Goal: Transaction & Acquisition: Purchase product/service

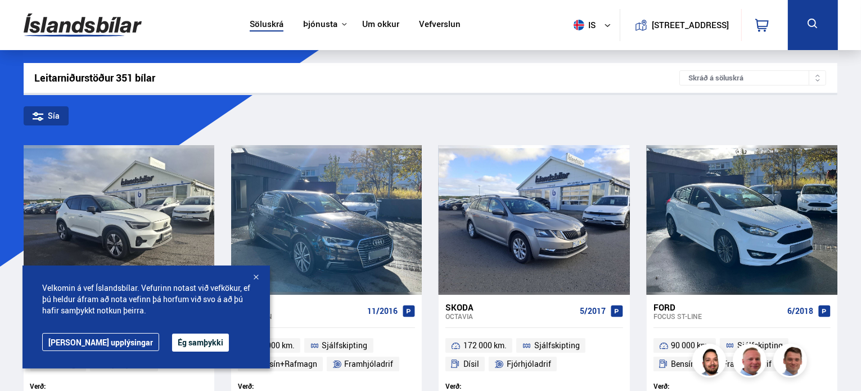
click at [178, 229] on button "Ég samþykki" at bounding box center [200, 343] width 57 height 18
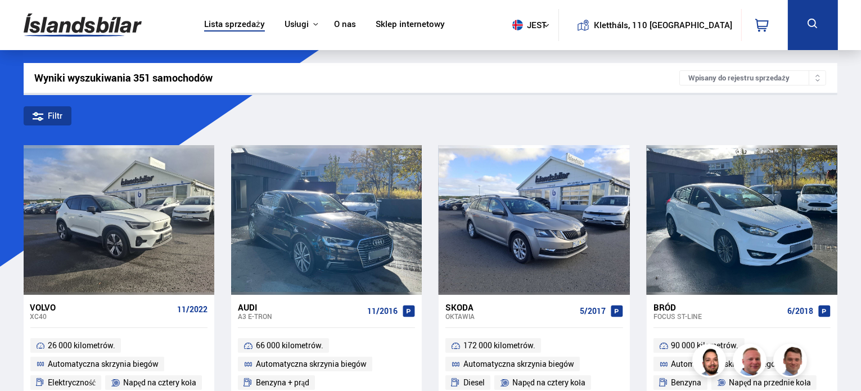
drag, startPoint x: 27, startPoint y: 116, endPoint x: 55, endPoint y: 113, distance: 28.3
click at [56, 116] on font "Filtr" at bounding box center [55, 115] width 15 height 11
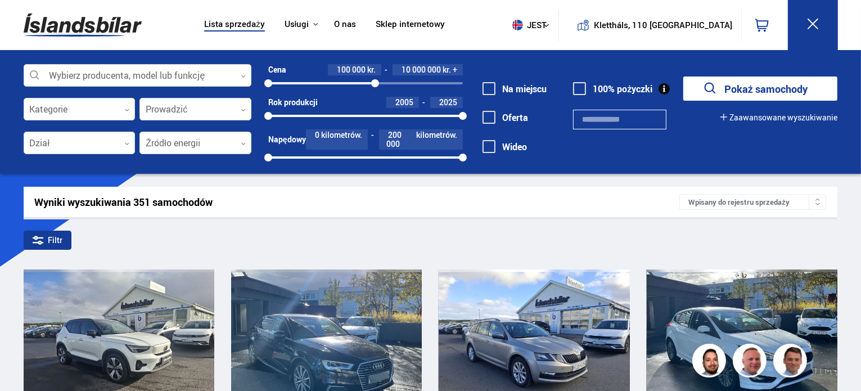
drag, startPoint x: 462, startPoint y: 80, endPoint x: 370, endPoint y: 74, distance: 91.9
click at [366, 76] on div "Cena 100 000 kr. 10 000 000 kr. + 100000 10000000" at bounding box center [365, 76] width 195 height 24
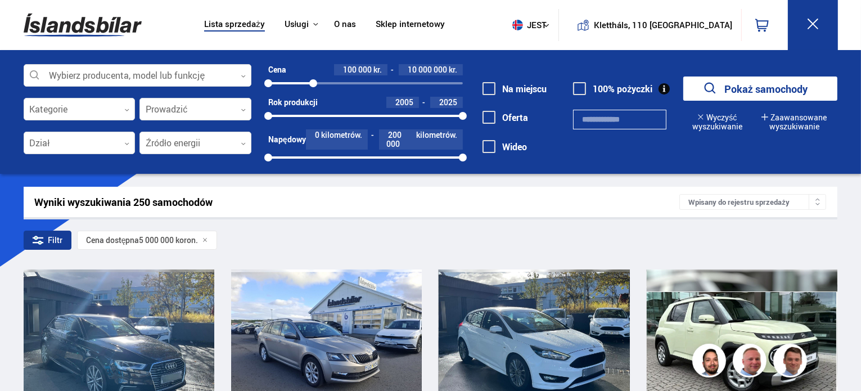
drag, startPoint x: 363, startPoint y: 80, endPoint x: 312, endPoint y: 72, distance: 51.9
click at [313, 76] on div "Cena 100 000 kr. 10 000 000 kr. 100000 10000000" at bounding box center [365, 76] width 195 height 24
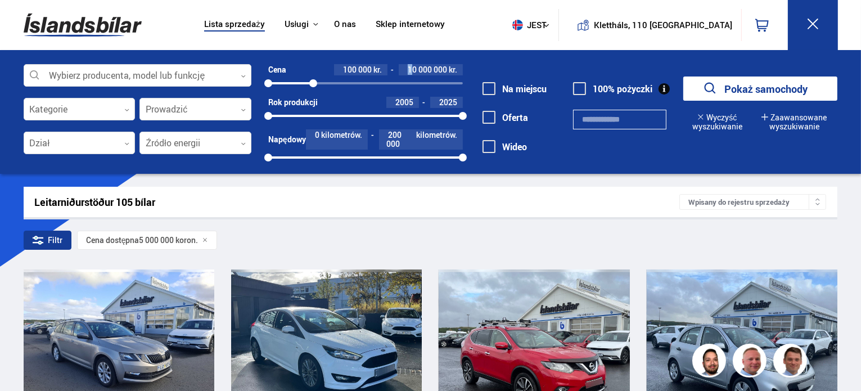
drag, startPoint x: 412, startPoint y: 66, endPoint x: 405, endPoint y: 66, distance: 6.8
click at [405, 66] on div "10 000 000 kr." at bounding box center [431, 69] width 64 height 11
click at [416, 68] on font "10 000 000" at bounding box center [427, 69] width 39 height 11
drag, startPoint x: 315, startPoint y: 85, endPoint x: 322, endPoint y: 83, distance: 7.6
click at [322, 83] on div at bounding box center [322, 83] width 8 height 8
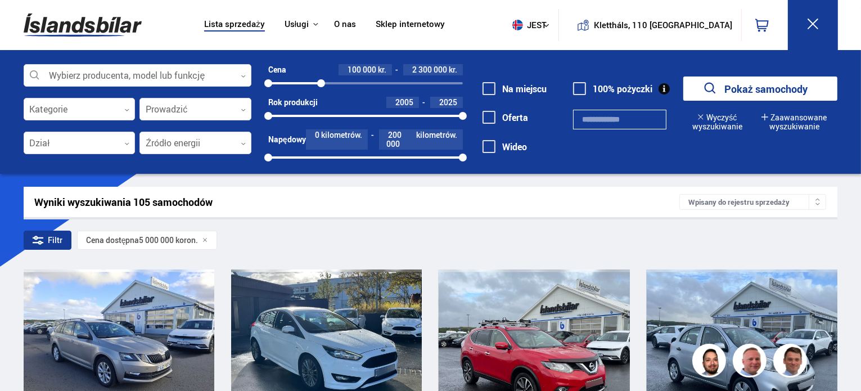
click at [425, 67] on font "2 300 000" at bounding box center [429, 69] width 35 height 11
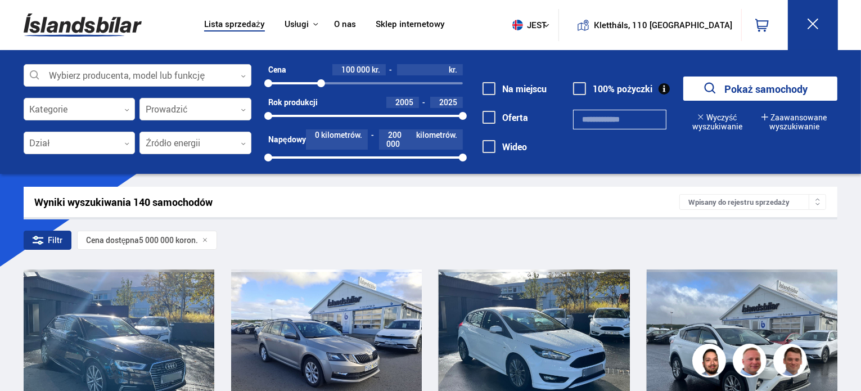
click at [466, 60] on div "Wybierz producenta, model lub funkcję 0 Kategorie 0 Prowadzić 0 Dział 0 Źródło …" at bounding box center [430, 112] width 861 height 124
drag, startPoint x: 322, startPoint y: 83, endPoint x: 314, endPoint y: 83, distance: 8.4
click at [314, 83] on div at bounding box center [314, 83] width 8 height 8
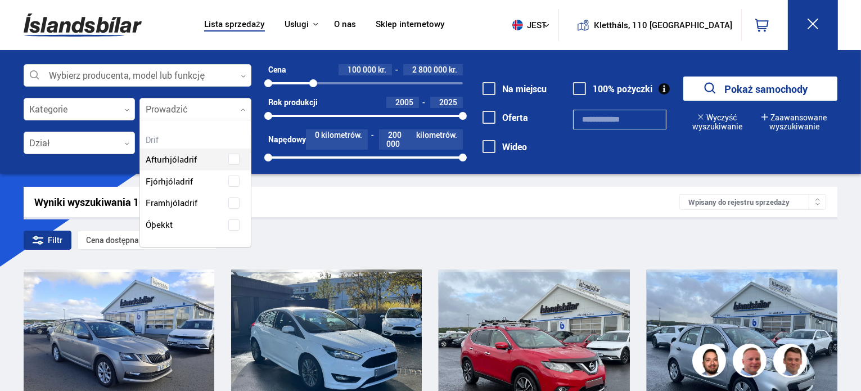
click at [166, 116] on div at bounding box center [195, 109] width 112 height 22
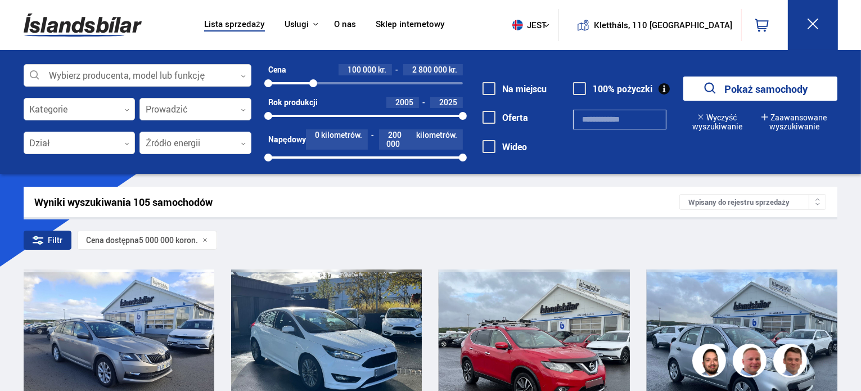
click at [178, 111] on div at bounding box center [195, 109] width 112 height 22
click at [108, 145] on div at bounding box center [80, 143] width 112 height 22
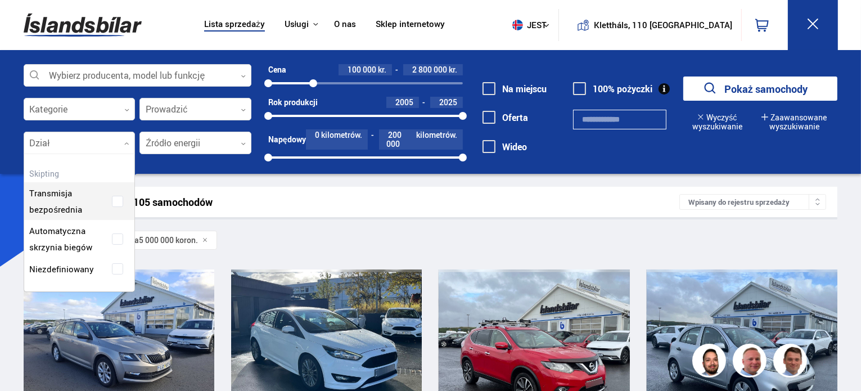
scroll to position [136, 111]
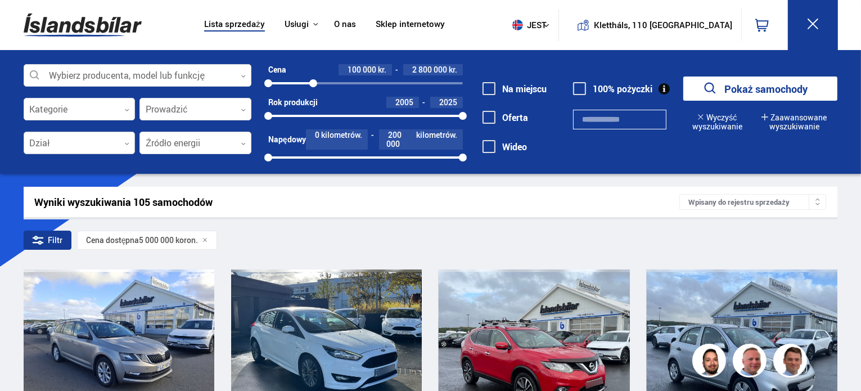
click at [109, 145] on div at bounding box center [80, 143] width 112 height 22
click at [154, 138] on div at bounding box center [195, 143] width 112 height 22
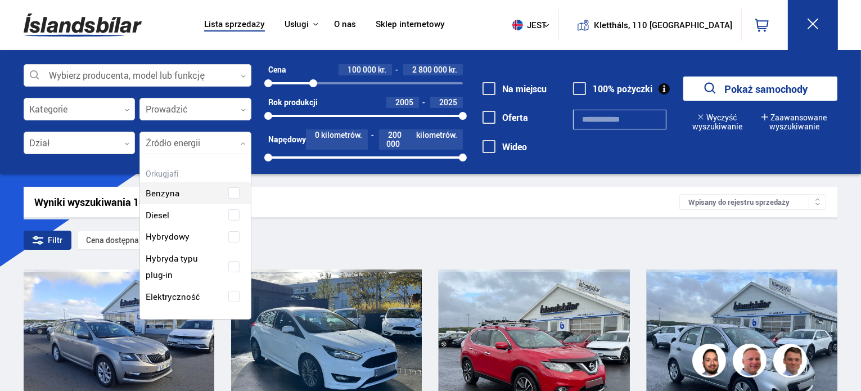
scroll to position [165, 113]
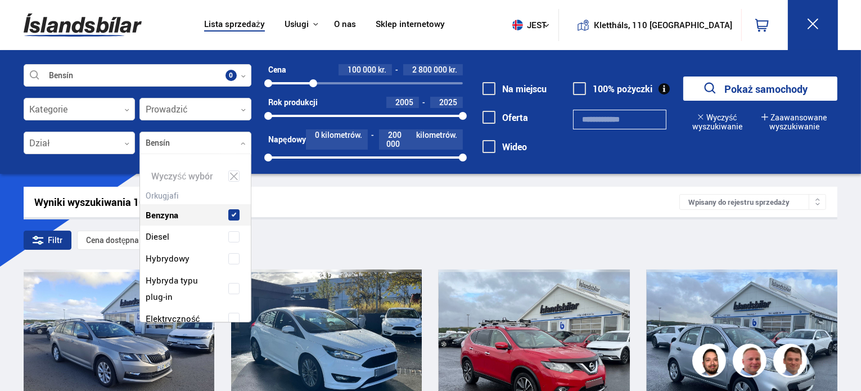
click at [172, 184] on div "Wyczyść wybór Benzyna Diesel Hybrydowy Hybryda typu plug-in Elektryczność" at bounding box center [195, 238] width 112 height 169
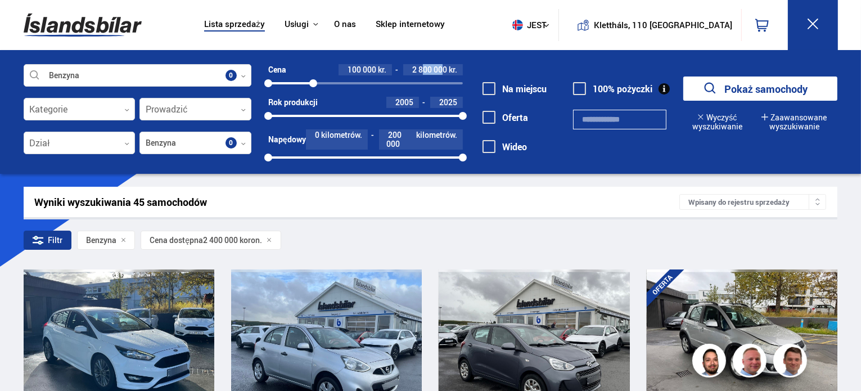
drag, startPoint x: 424, startPoint y: 69, endPoint x: 444, endPoint y: 74, distance: 20.7
click at [444, 74] on font "2 800 000" at bounding box center [429, 69] width 35 height 11
click at [425, 69] on input "*******" at bounding box center [425, 69] width 44 height 9
type input "*******"
click at [466, 71] on div "Na miejscu Oferta Wideo 100% pożyczki" at bounding box center [565, 115] width 204 height 103
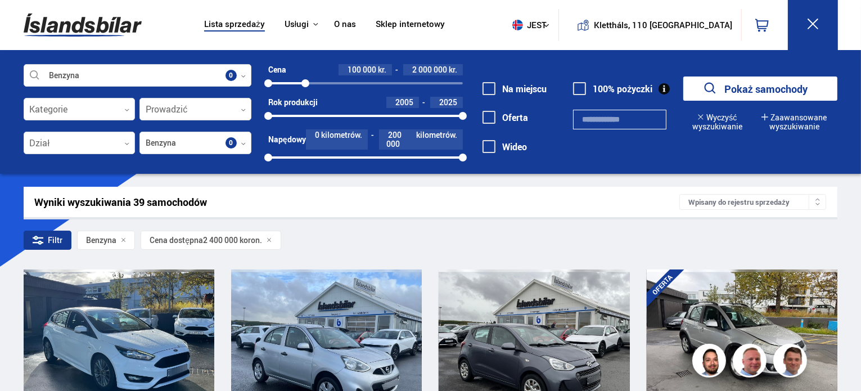
click at [466, 84] on font "Pokaż samochody" at bounding box center [765, 88] width 83 height 13
click at [466, 92] on span at bounding box center [579, 88] width 13 height 13
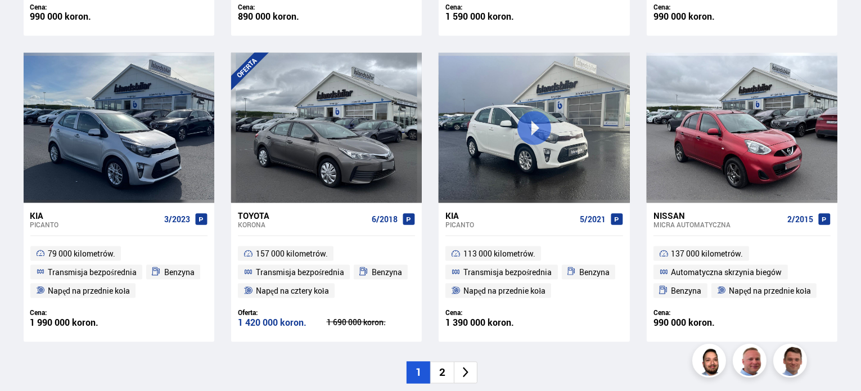
scroll to position [1800, 0]
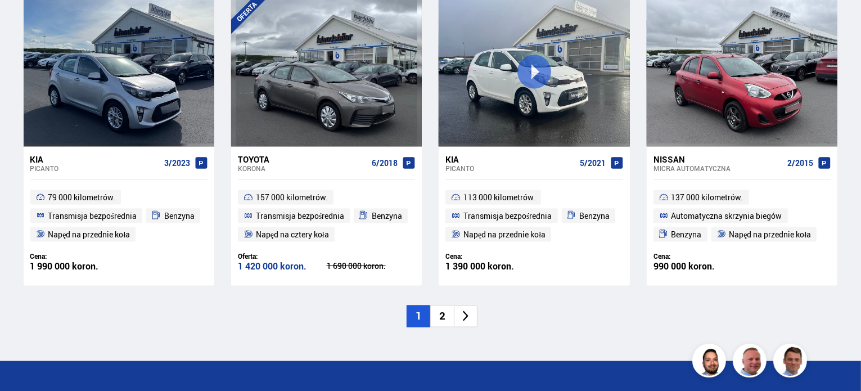
click at [446, 229] on li "2" at bounding box center [442, 316] width 24 height 22
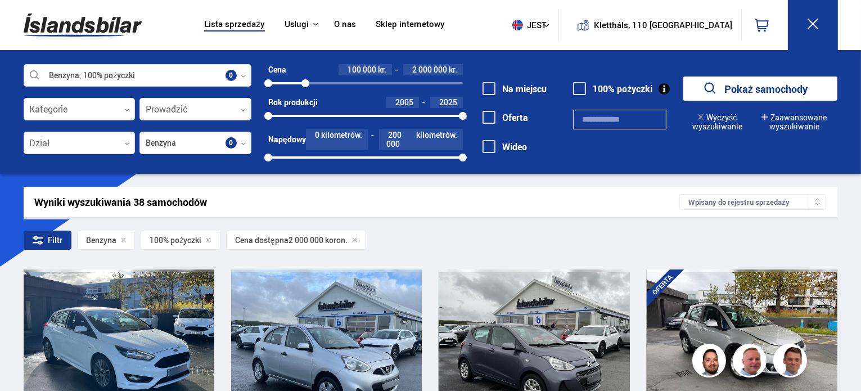
scroll to position [0, 0]
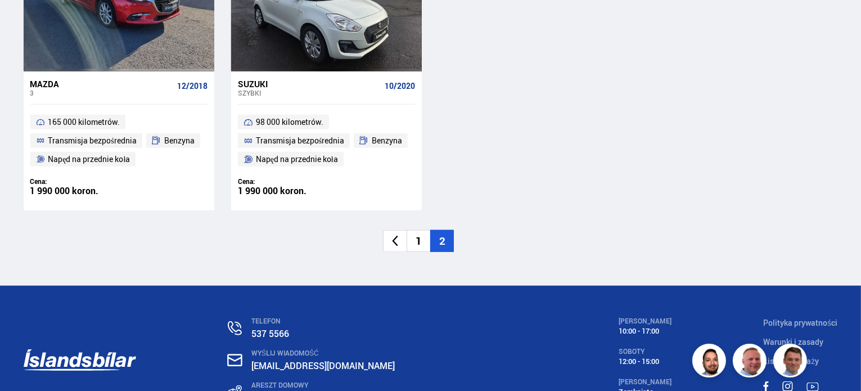
scroll to position [1125, 0]
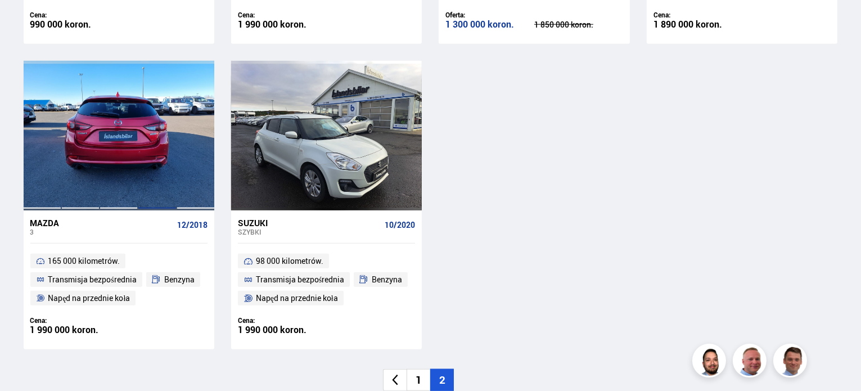
click at [152, 168] on div at bounding box center [157, 136] width 38 height 150
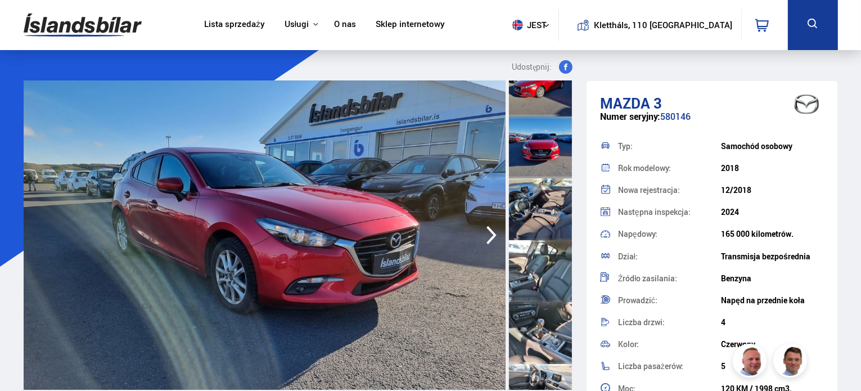
scroll to position [394, 0]
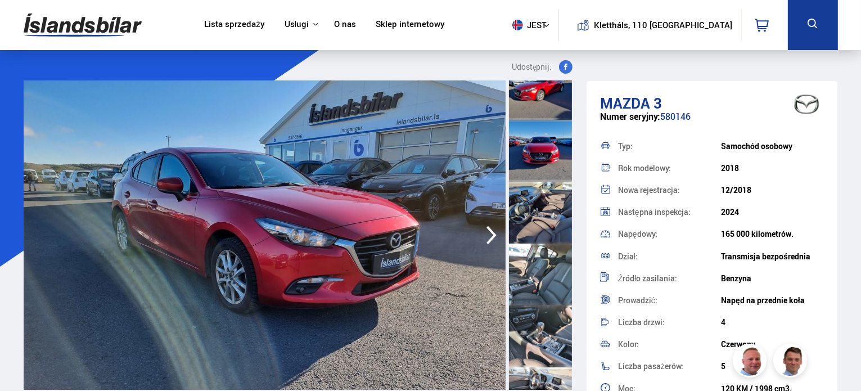
click at [466, 188] on div at bounding box center [540, 213] width 63 height 62
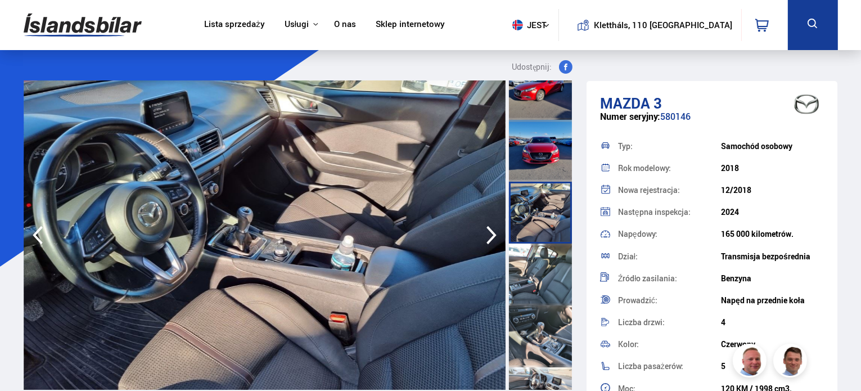
click at [466, 229] on div at bounding box center [540, 275] width 63 height 62
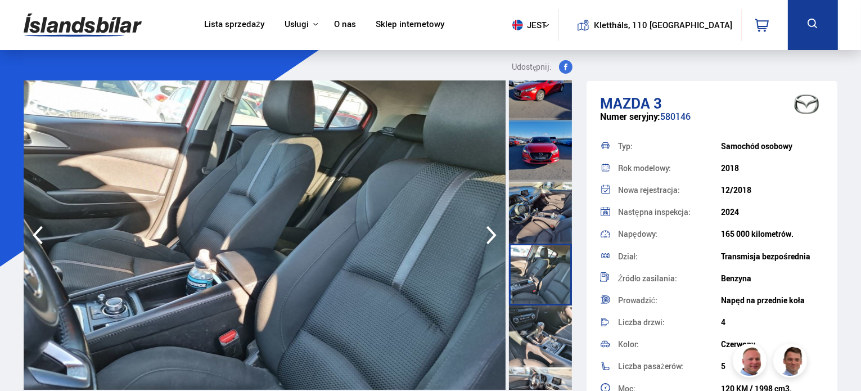
click at [466, 229] on div at bounding box center [540, 336] width 63 height 62
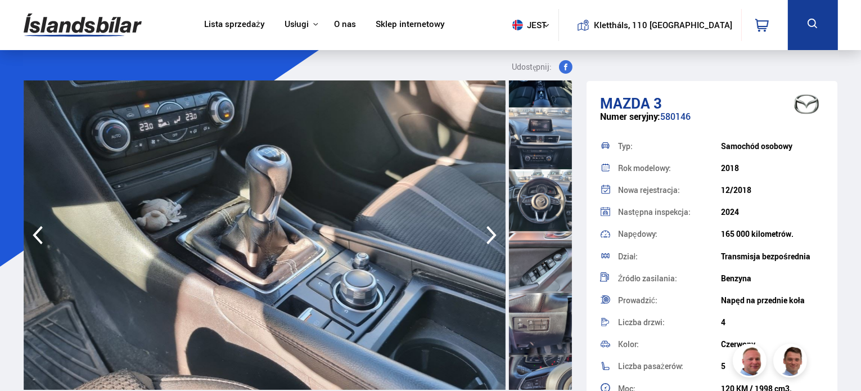
scroll to position [1125, 0]
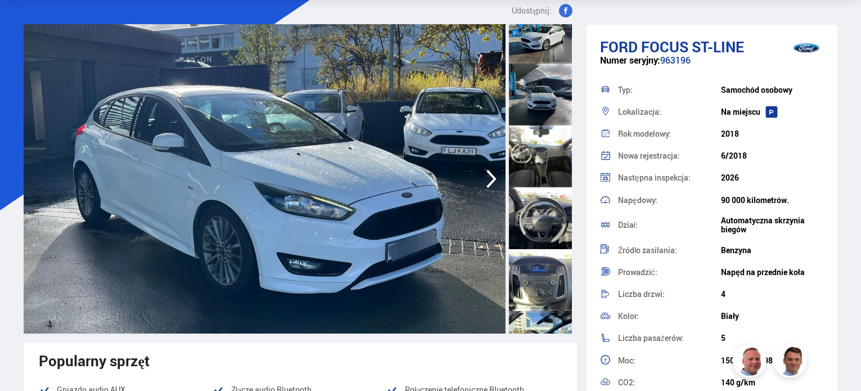
click at [537, 157] on div at bounding box center [540, 156] width 63 height 62
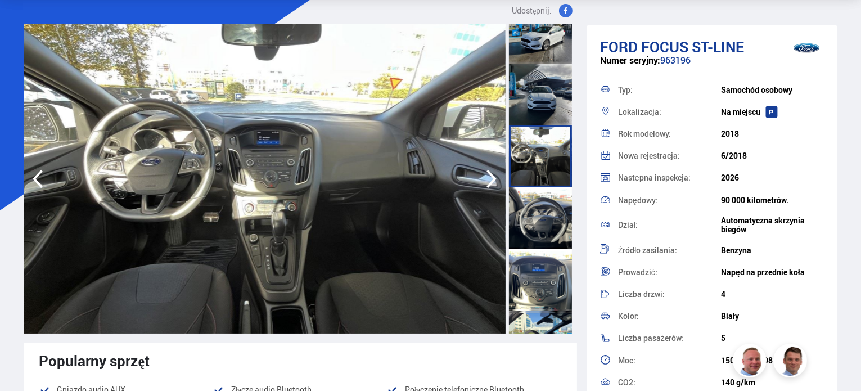
click at [545, 206] on div at bounding box center [540, 218] width 63 height 62
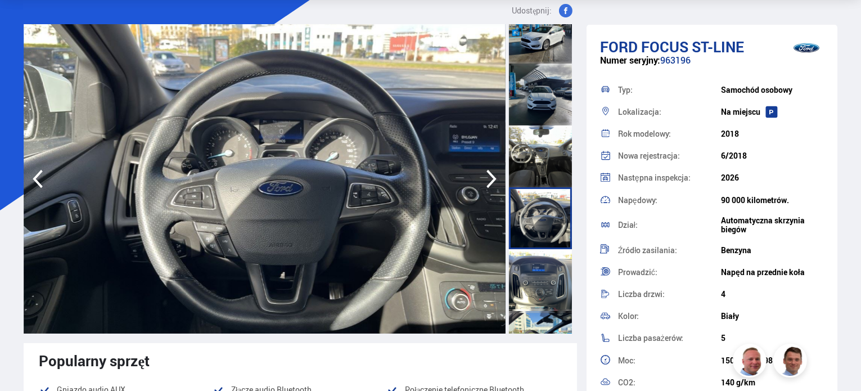
click at [547, 257] on div at bounding box center [540, 280] width 63 height 62
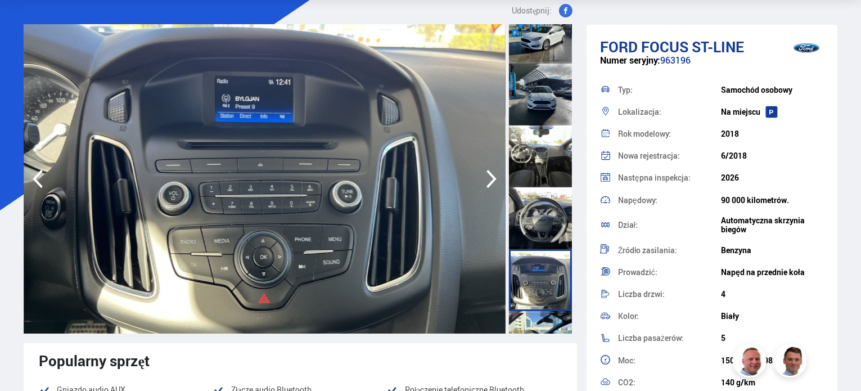
click at [540, 292] on div at bounding box center [540, 280] width 63 height 62
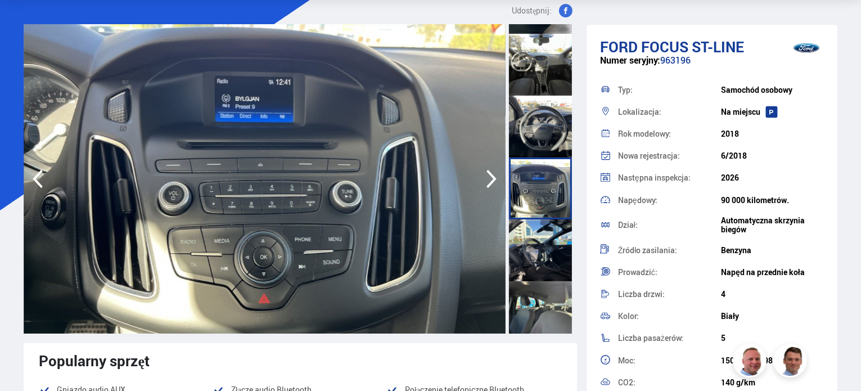
scroll to position [506, 0]
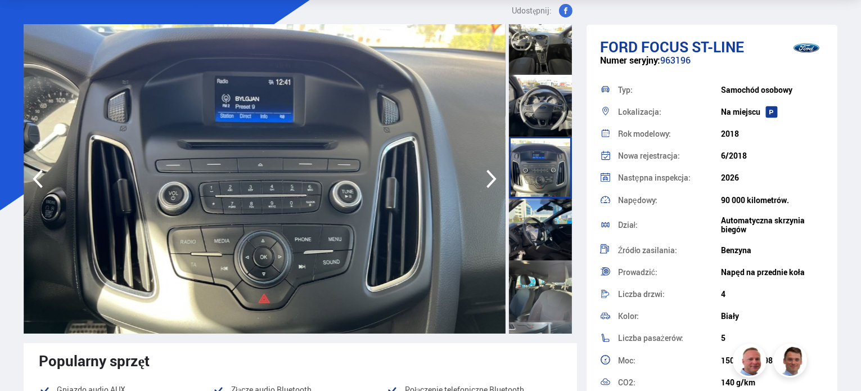
click at [542, 217] on div at bounding box center [540, 230] width 63 height 62
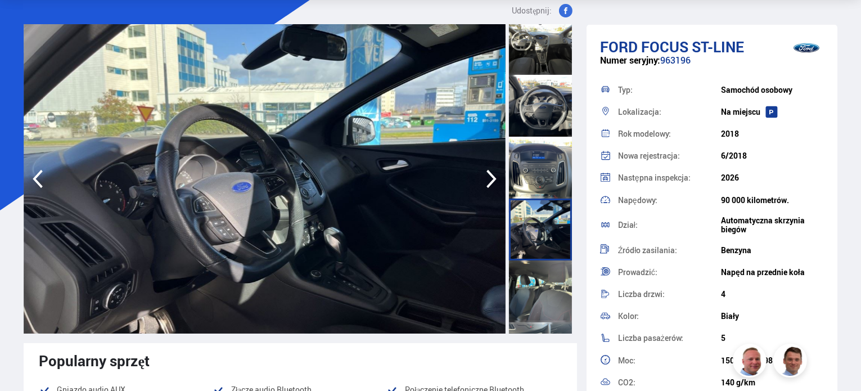
click at [550, 265] on div at bounding box center [540, 291] width 63 height 62
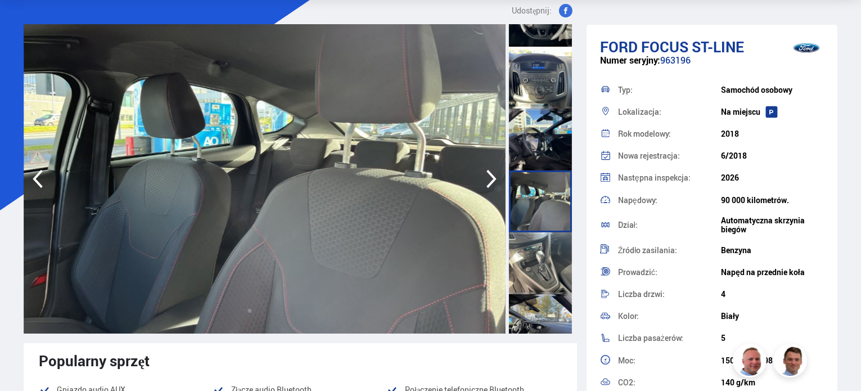
scroll to position [619, 0]
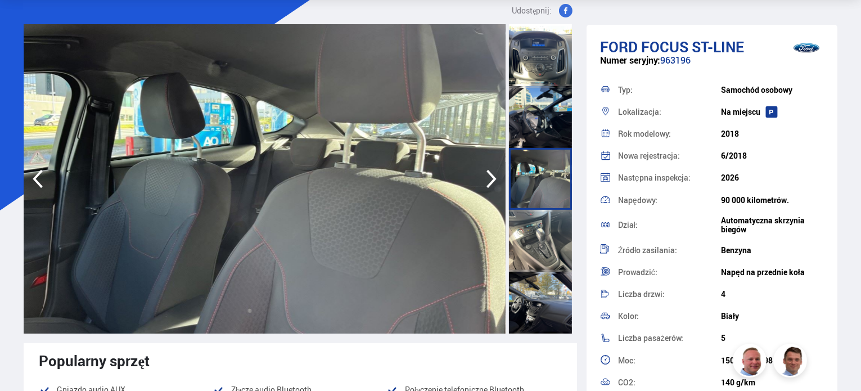
click at [544, 246] on div at bounding box center [540, 241] width 63 height 62
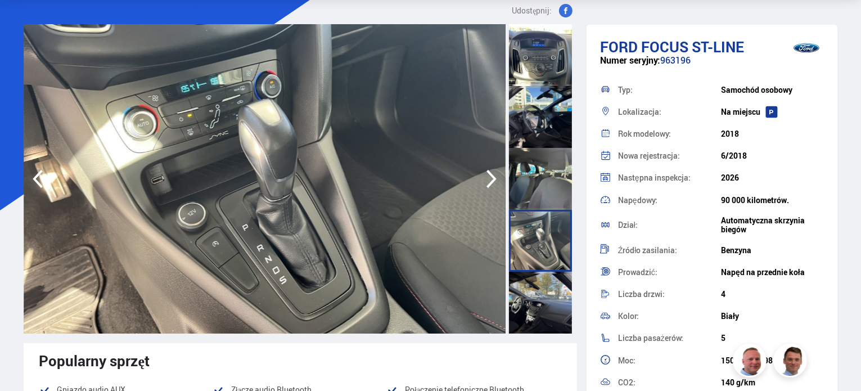
scroll to position [675, 0]
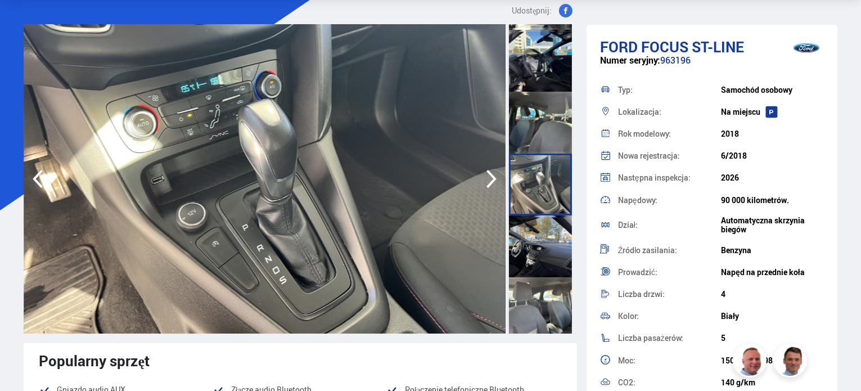
click at [535, 256] on div at bounding box center [540, 246] width 63 height 62
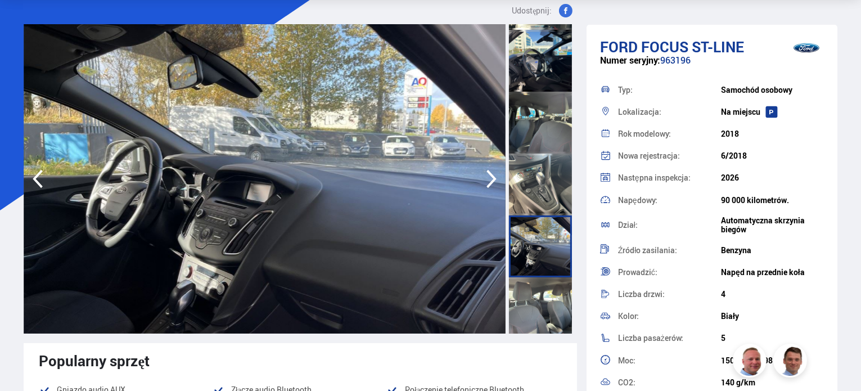
click at [542, 314] on div at bounding box center [540, 308] width 63 height 62
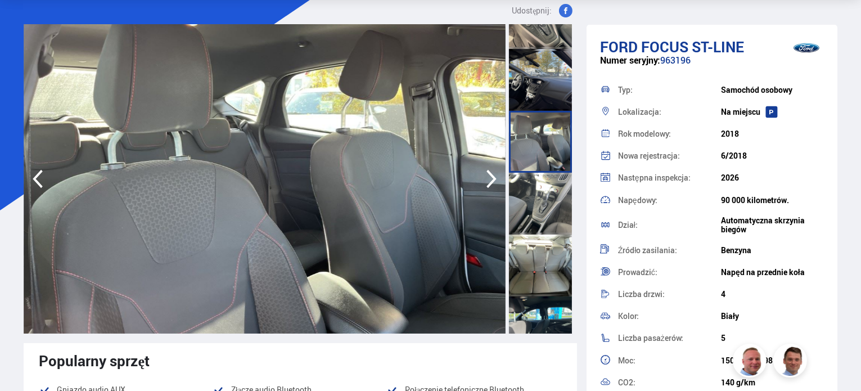
scroll to position [844, 0]
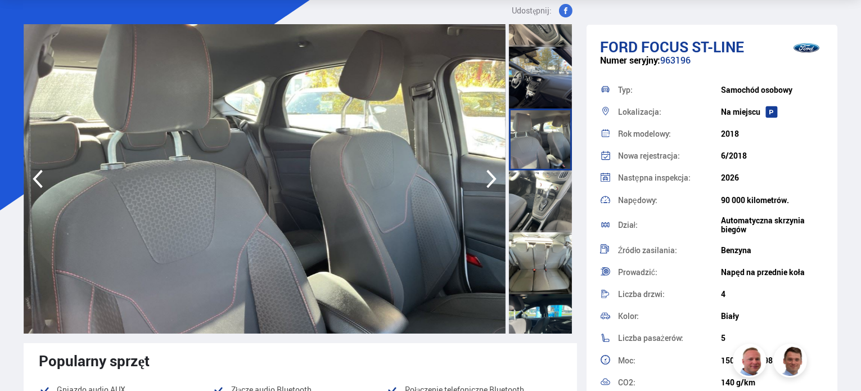
click at [547, 208] on div at bounding box center [540, 201] width 63 height 62
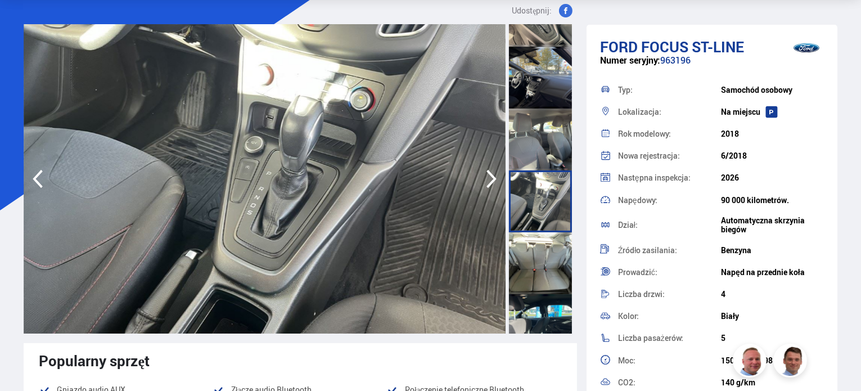
click at [550, 283] on div at bounding box center [540, 263] width 63 height 62
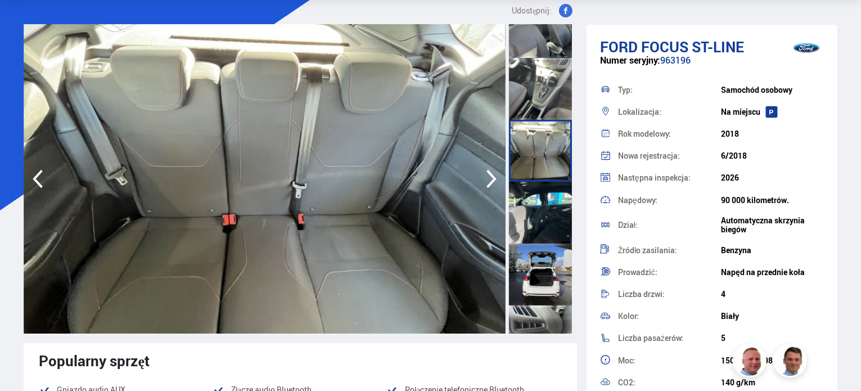
click at [551, 260] on div at bounding box center [540, 275] width 63 height 62
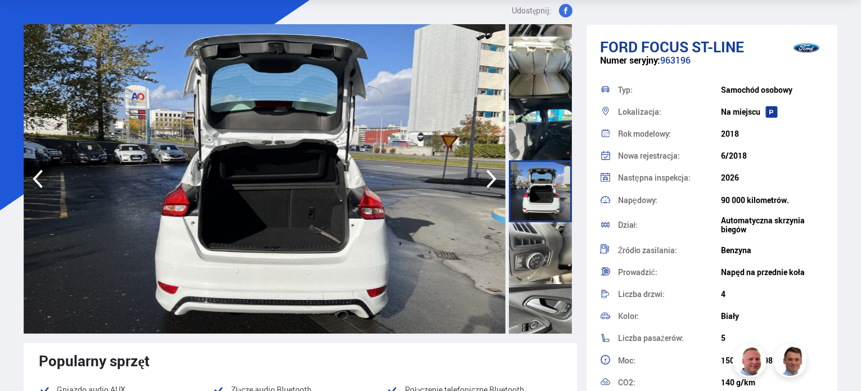
scroll to position [1069, 0]
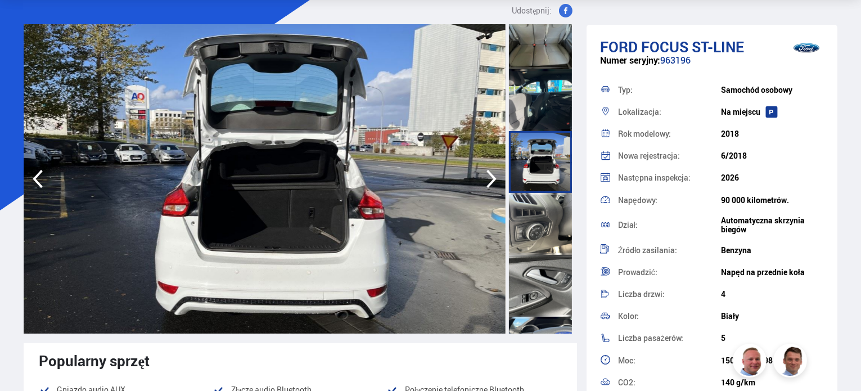
click at [552, 272] on div at bounding box center [540, 286] width 63 height 62
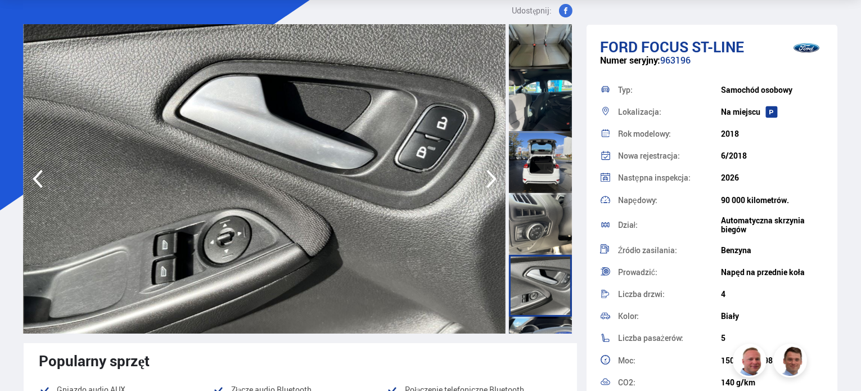
click at [545, 236] on div at bounding box center [540, 224] width 63 height 62
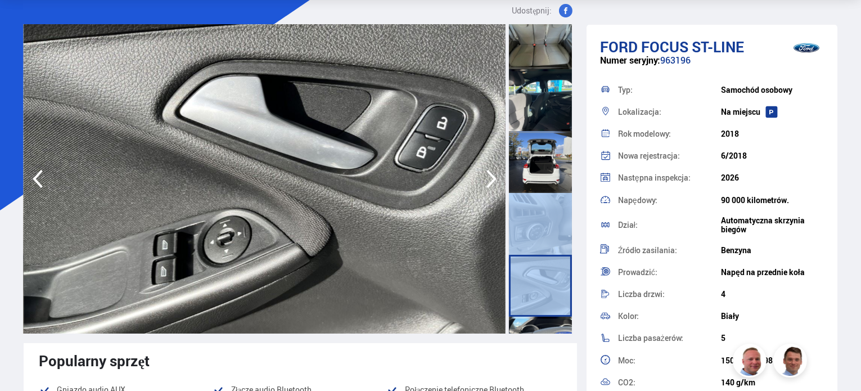
click at [545, 236] on div at bounding box center [540, 224] width 63 height 62
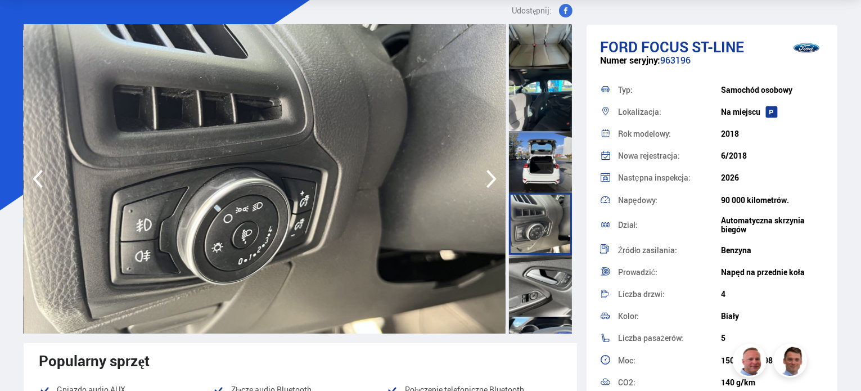
click at [530, 307] on div at bounding box center [540, 286] width 63 height 62
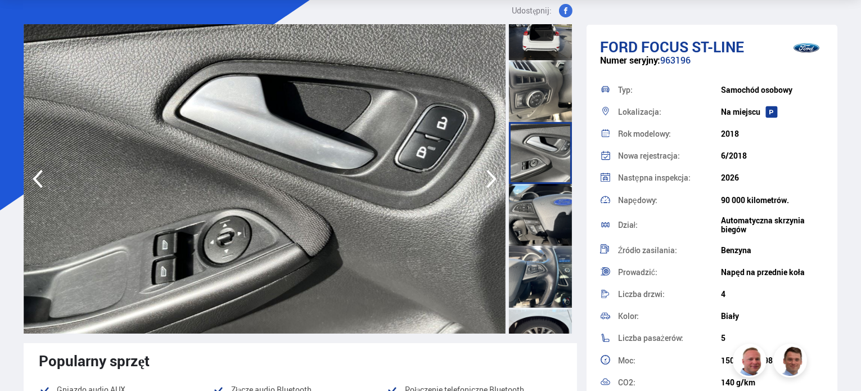
scroll to position [1237, 0]
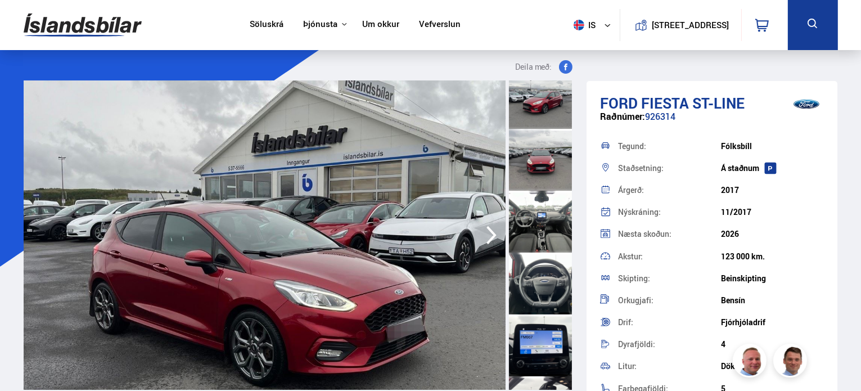
scroll to position [394, 0]
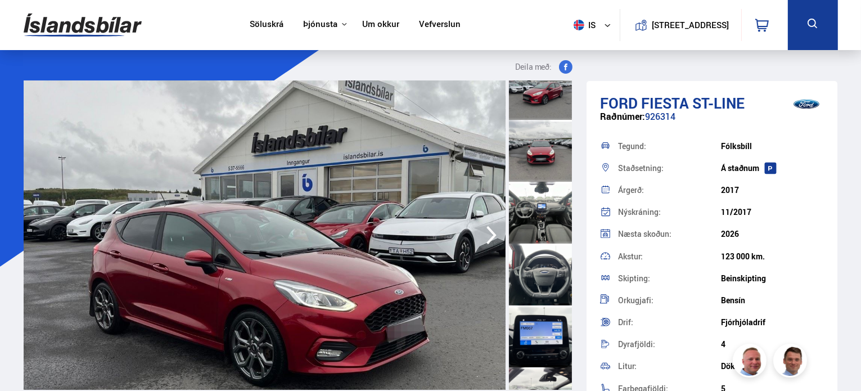
click at [531, 229] on div at bounding box center [540, 213] width 63 height 62
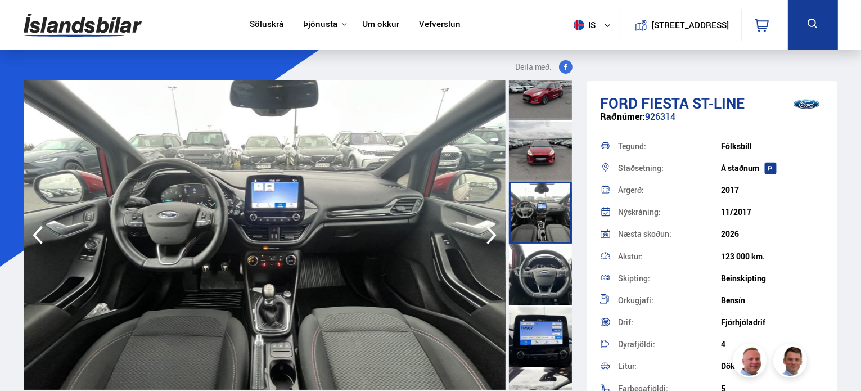
click at [533, 265] on div at bounding box center [540, 275] width 63 height 62
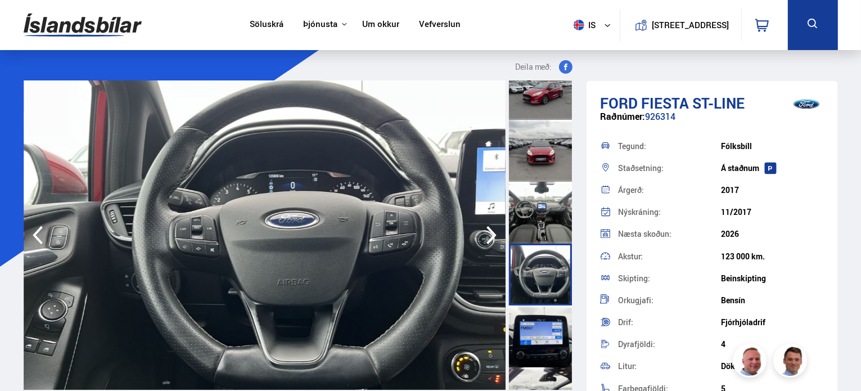
click at [540, 328] on div at bounding box center [540, 336] width 63 height 62
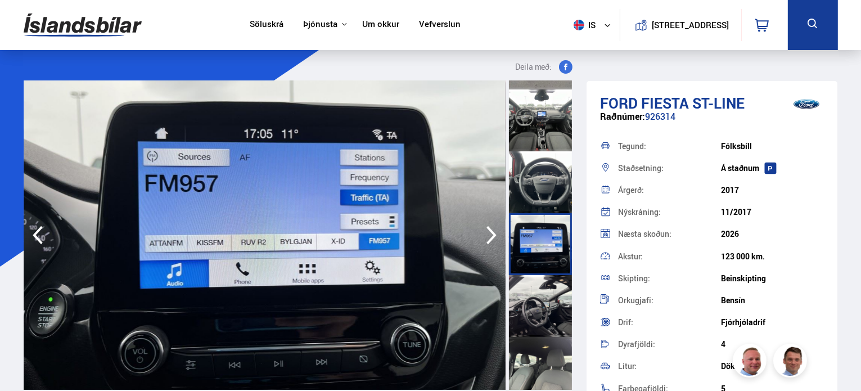
scroll to position [506, 0]
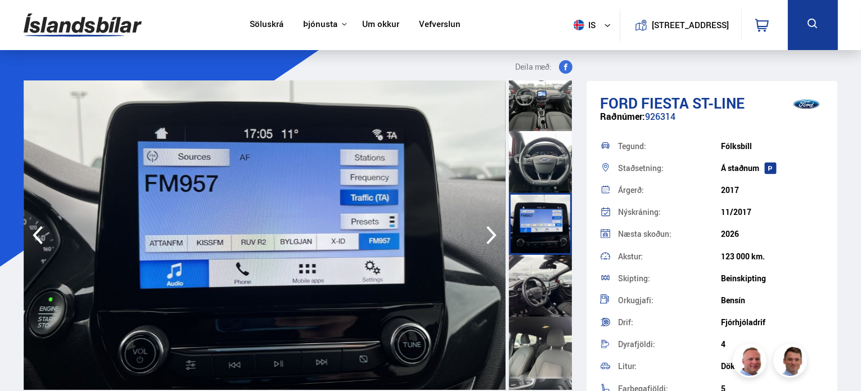
click at [531, 288] on div at bounding box center [540, 286] width 63 height 62
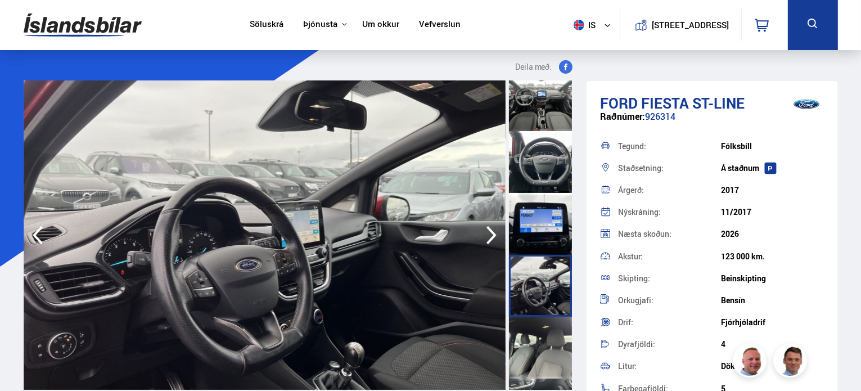
click at [535, 321] on div at bounding box center [540, 348] width 63 height 62
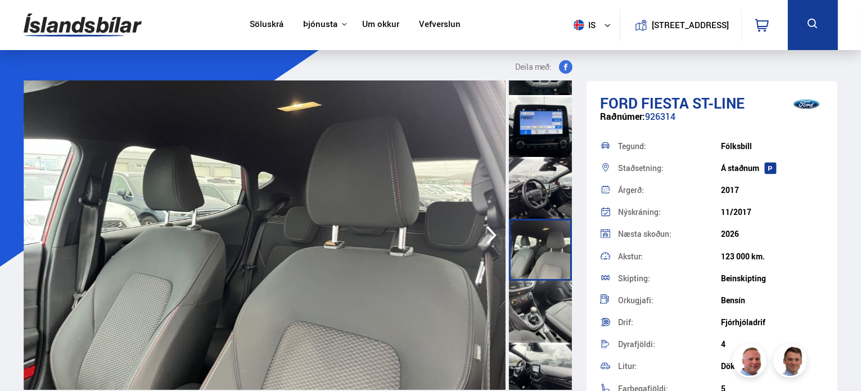
scroll to position [619, 0]
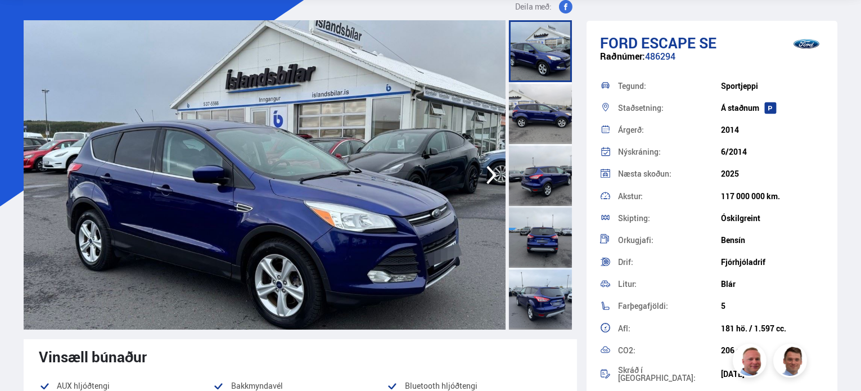
scroll to position [56, 0]
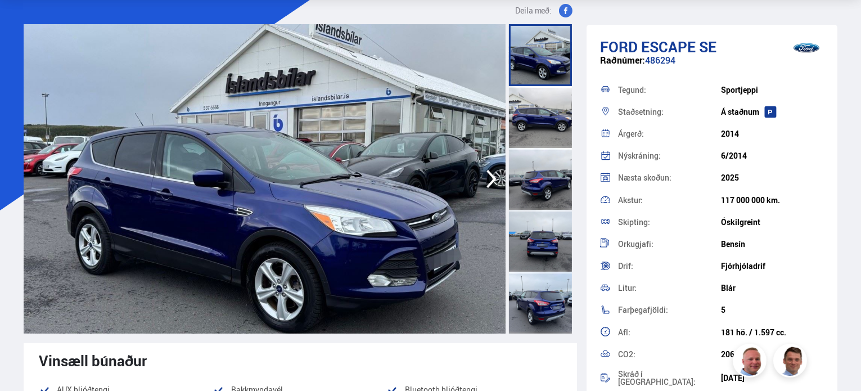
click at [537, 139] on div at bounding box center [540, 117] width 63 height 62
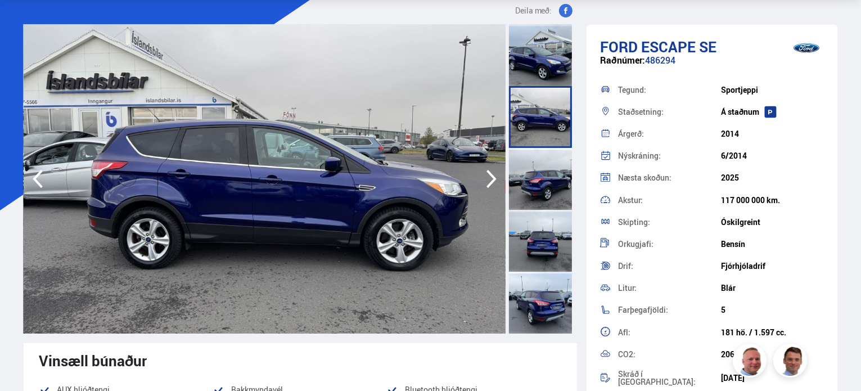
click at [537, 173] on div at bounding box center [540, 179] width 63 height 62
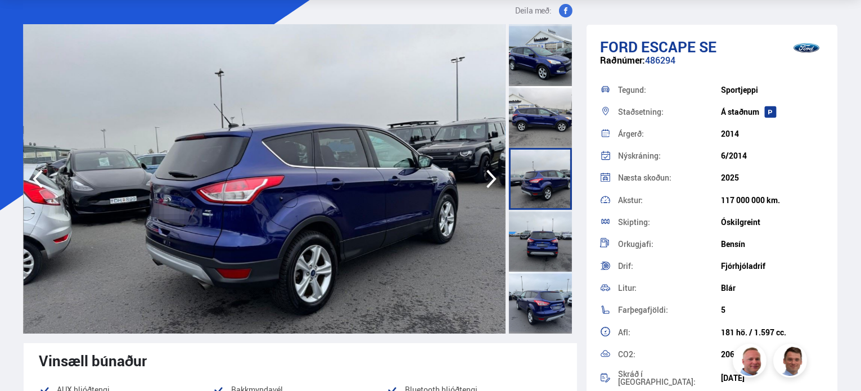
click at [535, 249] on div at bounding box center [540, 241] width 63 height 62
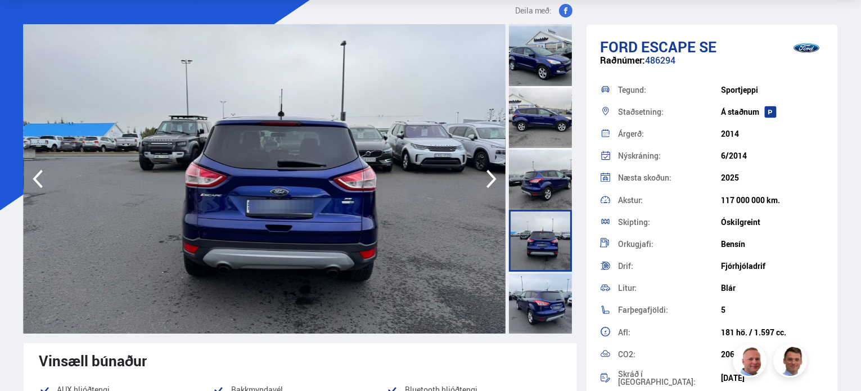
click at [544, 263] on div at bounding box center [540, 241] width 63 height 62
click at [544, 299] on div at bounding box center [540, 303] width 63 height 62
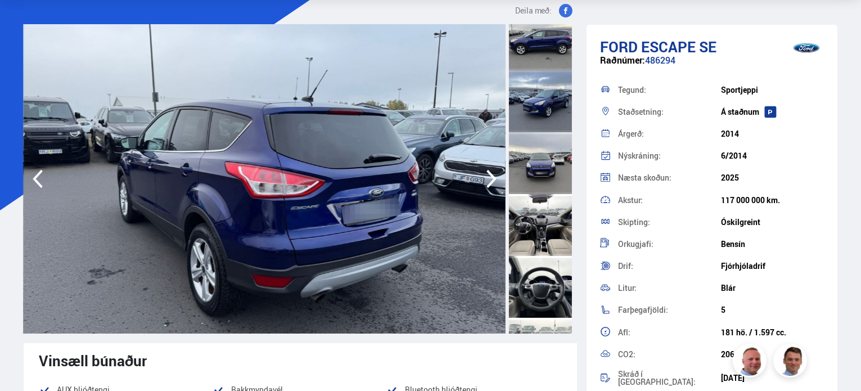
scroll to position [562, 0]
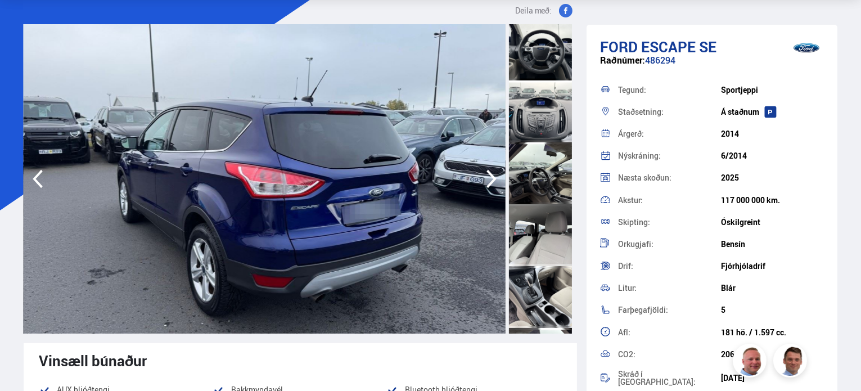
click at [544, 139] on div at bounding box center [540, 111] width 63 height 62
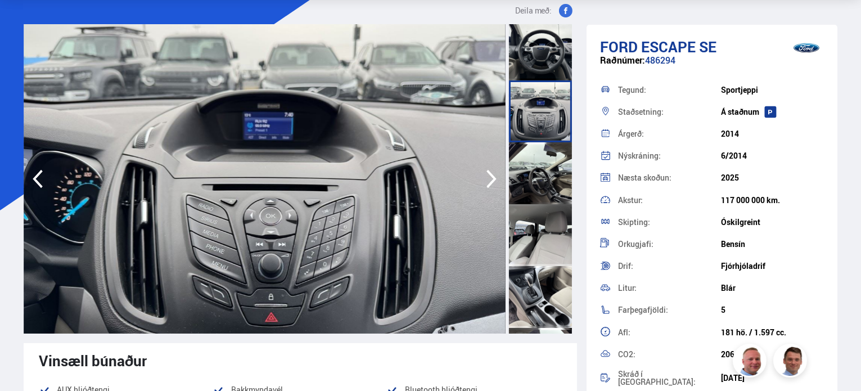
click at [549, 168] on div at bounding box center [540, 173] width 63 height 62
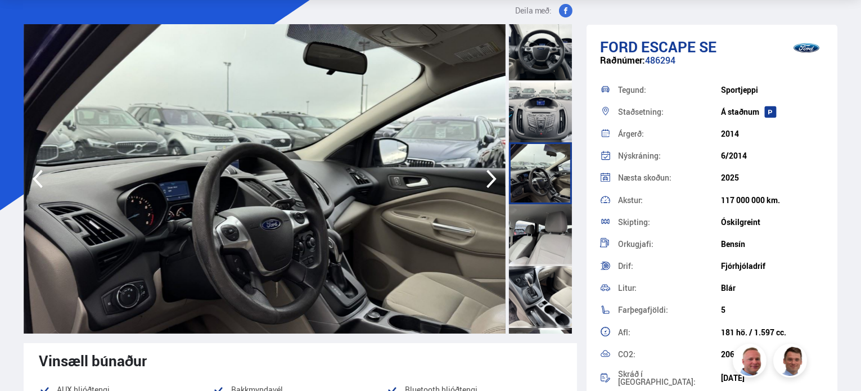
click at [552, 191] on div at bounding box center [540, 173] width 63 height 62
click at [547, 211] on div at bounding box center [540, 235] width 63 height 62
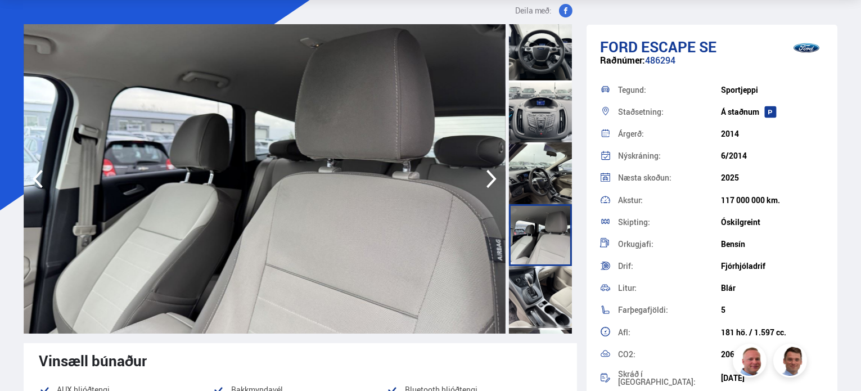
click at [537, 281] on div at bounding box center [540, 297] width 63 height 62
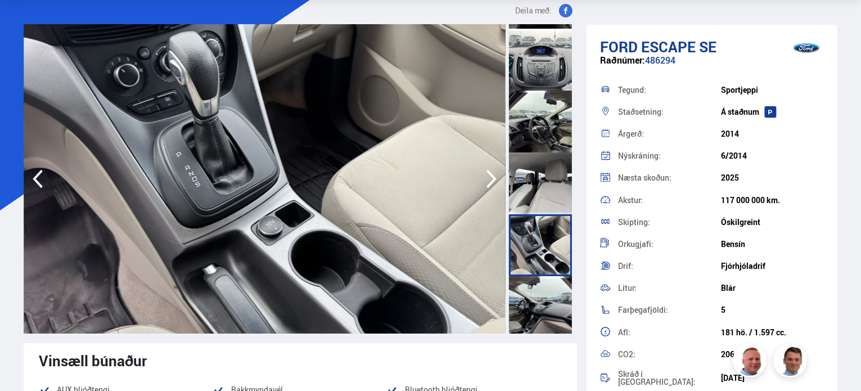
scroll to position [619, 0]
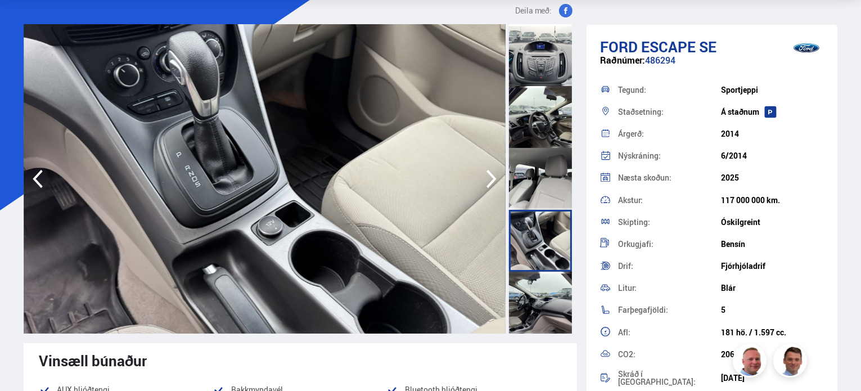
click at [539, 290] on div at bounding box center [540, 303] width 63 height 62
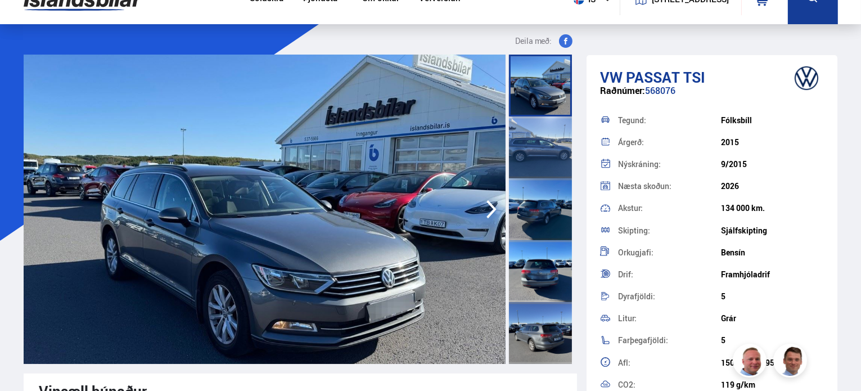
scroll to position [112, 0]
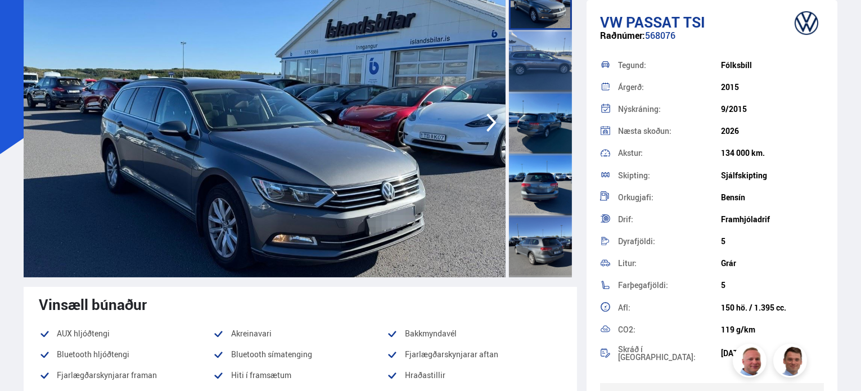
click at [510, 195] on div at bounding box center [540, 185] width 63 height 62
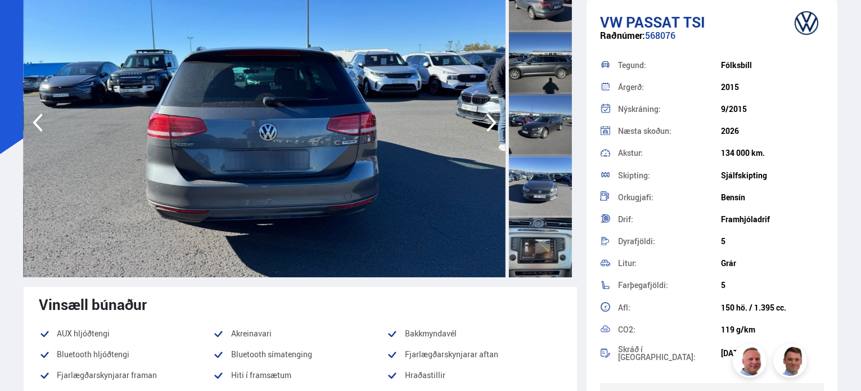
scroll to position [281, 0]
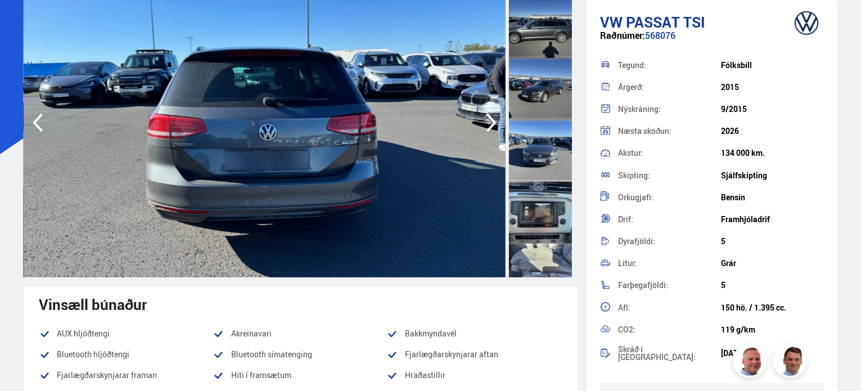
click at [531, 184] on div at bounding box center [540, 213] width 63 height 62
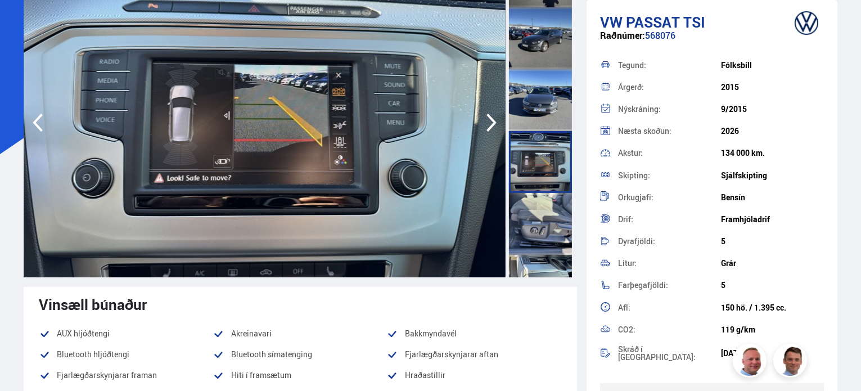
scroll to position [337, 0]
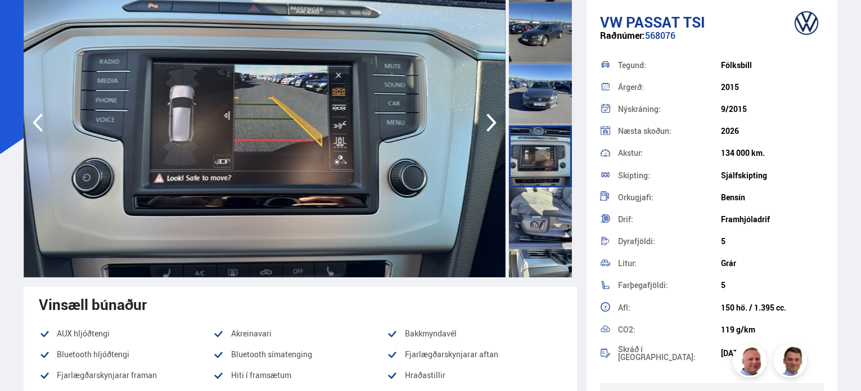
click at [535, 193] on div at bounding box center [540, 218] width 63 height 62
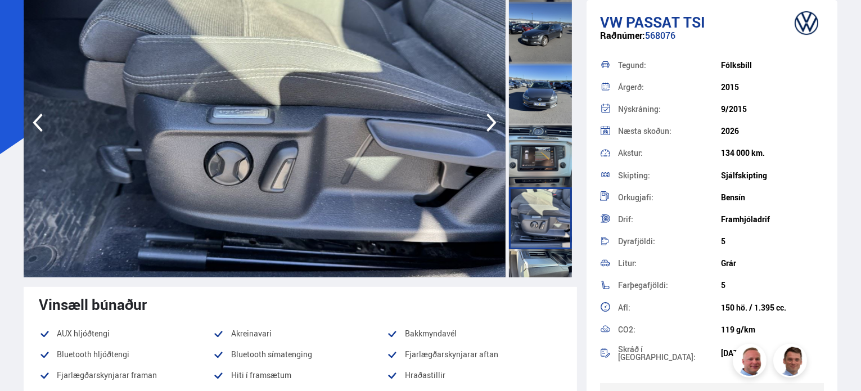
click at [547, 214] on div at bounding box center [540, 218] width 63 height 62
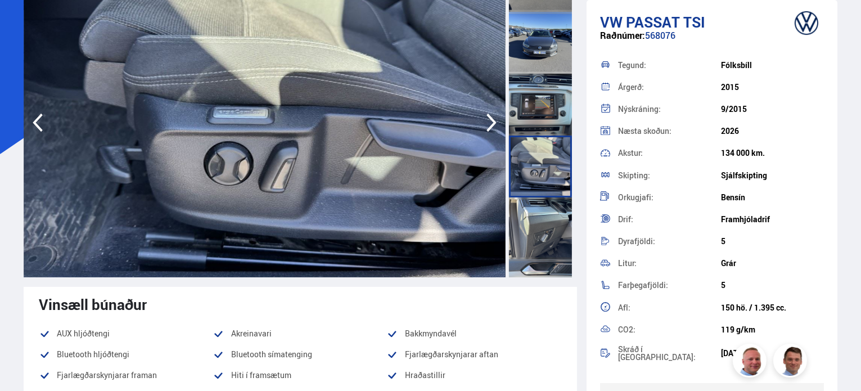
scroll to position [394, 0]
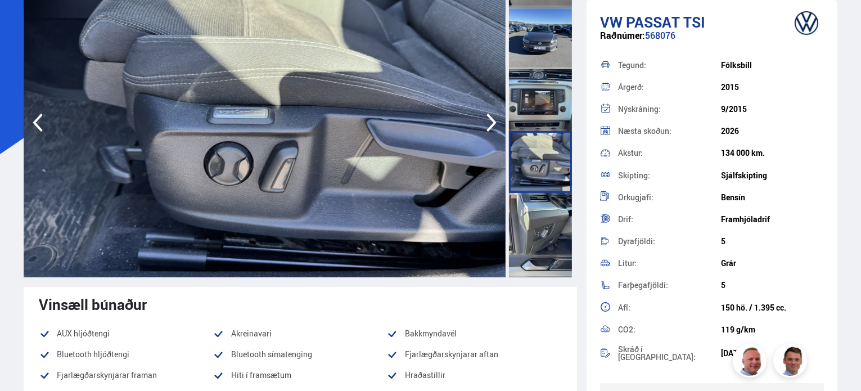
click at [550, 224] on div at bounding box center [540, 224] width 63 height 62
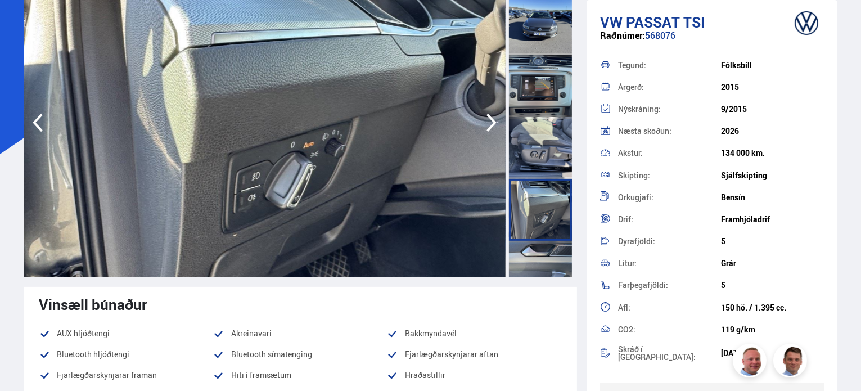
scroll to position [433, 0]
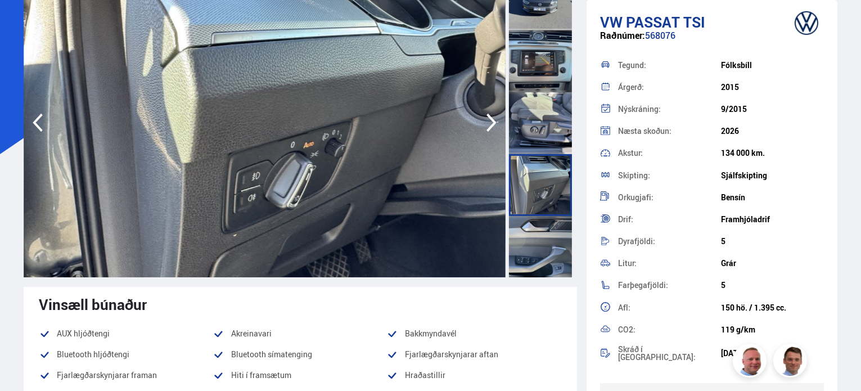
click at [562, 233] on div at bounding box center [540, 247] width 63 height 62
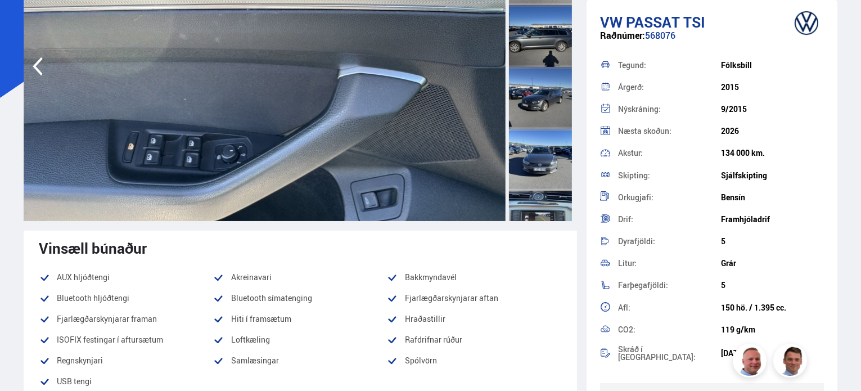
scroll to position [152, 0]
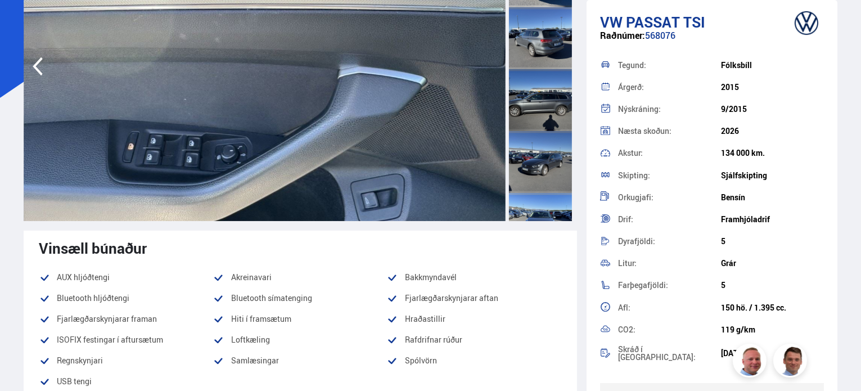
click at [543, 175] on div at bounding box center [540, 162] width 63 height 62
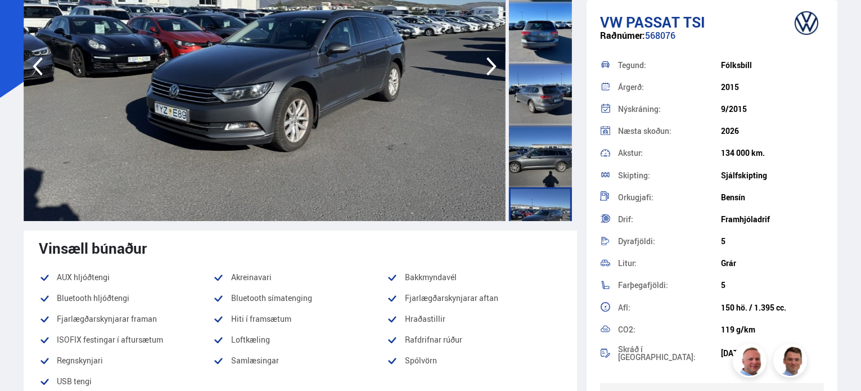
click at [542, 164] on div at bounding box center [540, 156] width 63 height 62
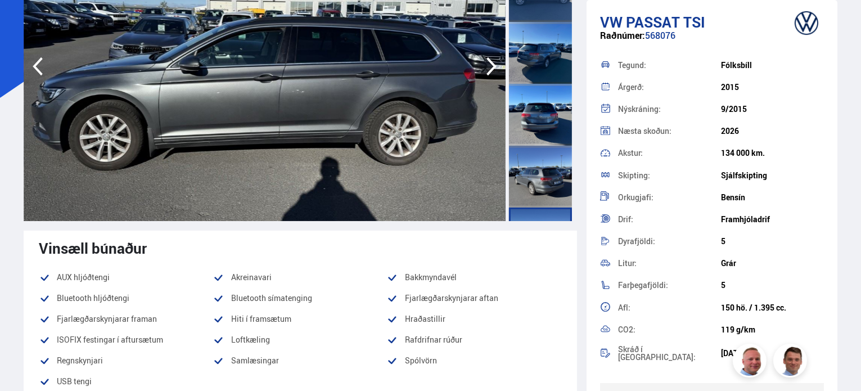
scroll to position [0, 0]
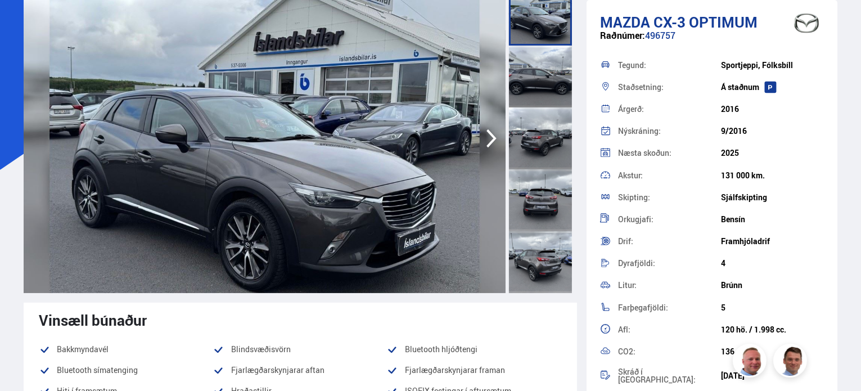
scroll to position [112, 0]
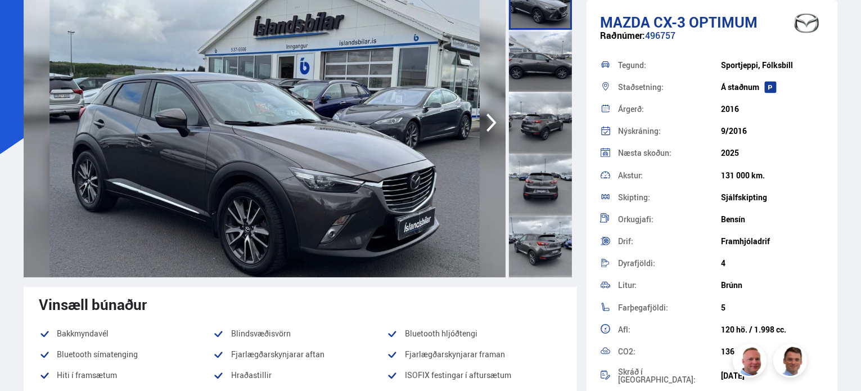
drag, startPoint x: 559, startPoint y: 234, endPoint x: 552, endPoint y: 227, distance: 10.0
click at [559, 235] on div at bounding box center [540, 246] width 63 height 62
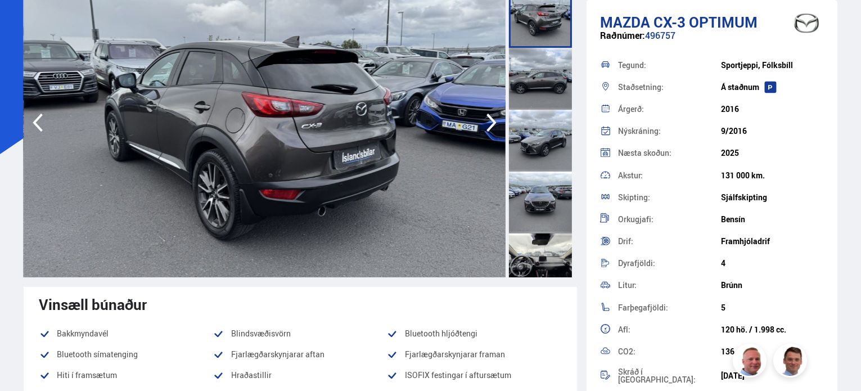
scroll to position [281, 0]
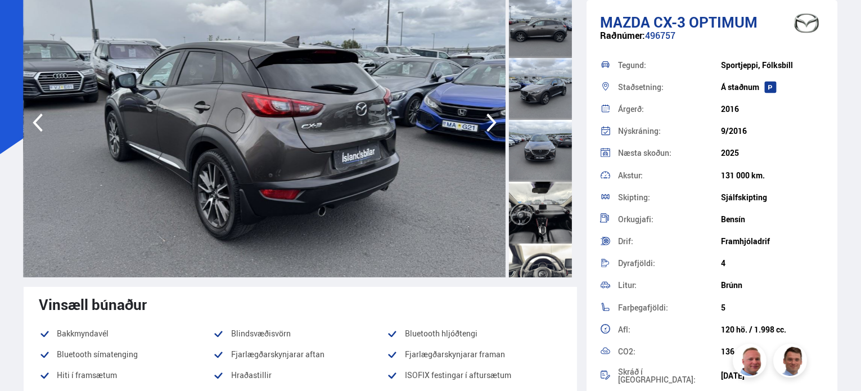
click at [538, 187] on div at bounding box center [540, 213] width 63 height 62
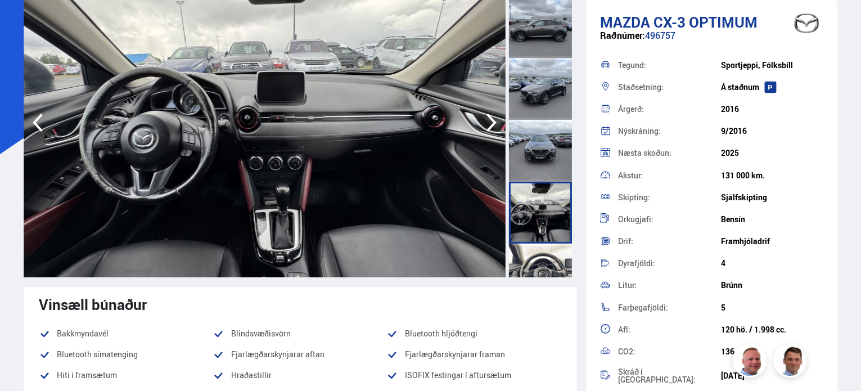
click at [545, 251] on div at bounding box center [540, 275] width 63 height 62
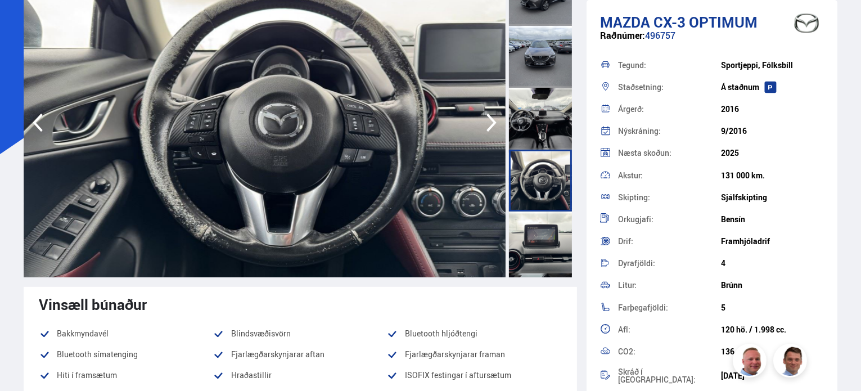
scroll to position [394, 0]
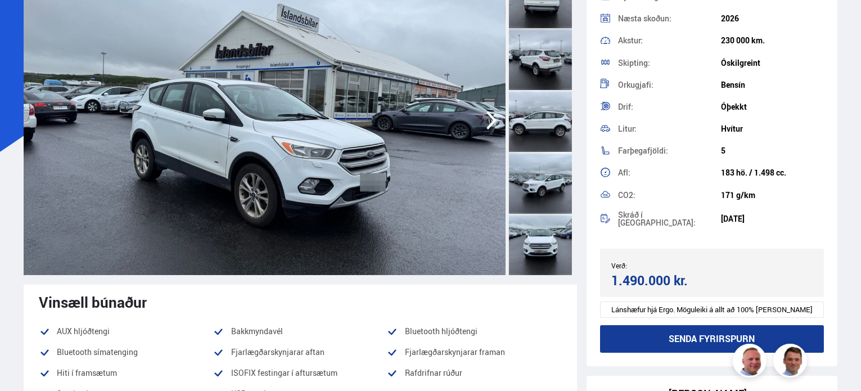
scroll to position [56, 0]
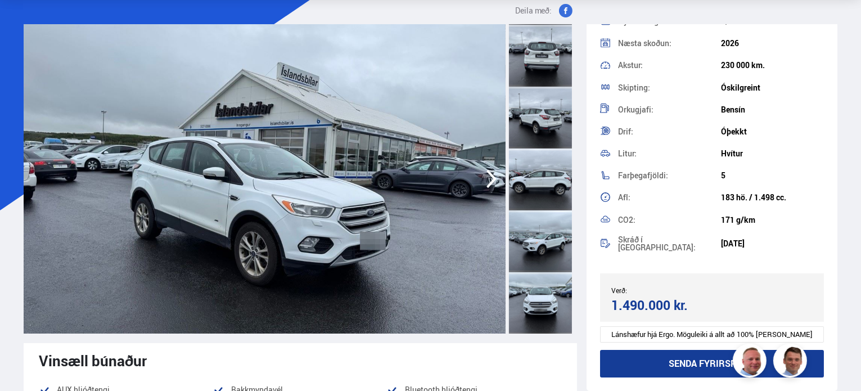
click at [548, 292] on div at bounding box center [540, 303] width 63 height 62
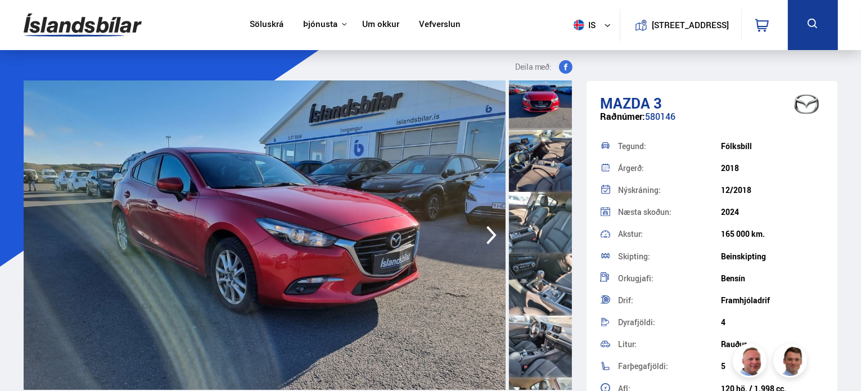
scroll to position [450, 0]
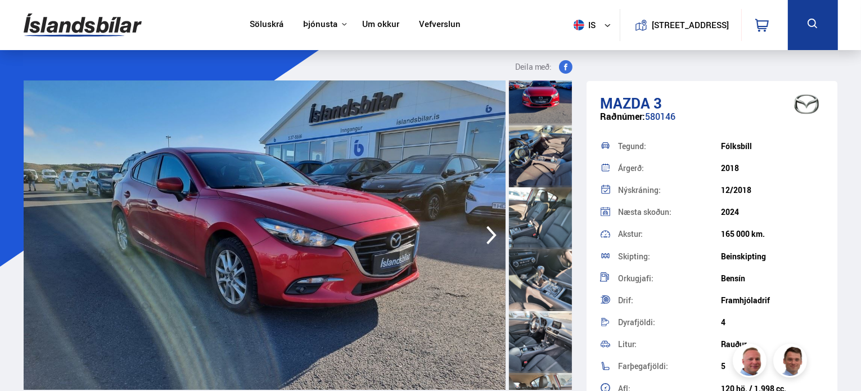
click at [538, 226] on div at bounding box center [540, 218] width 63 height 62
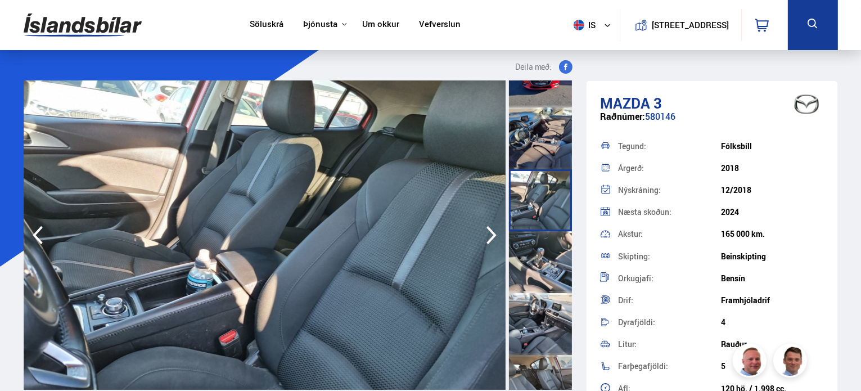
click at [536, 268] on div at bounding box center [540, 262] width 63 height 62
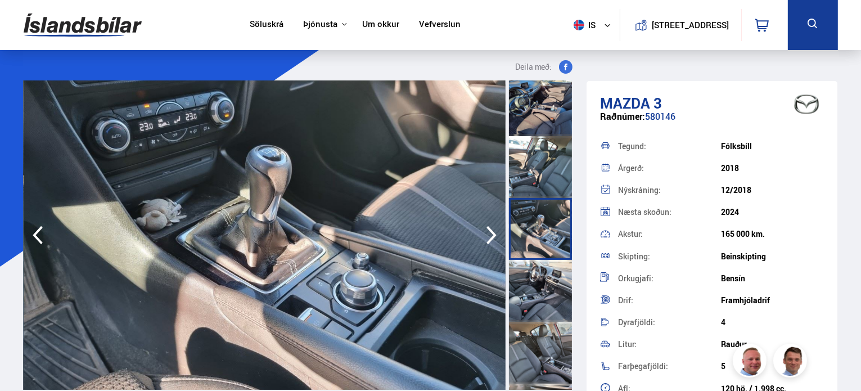
scroll to position [506, 0]
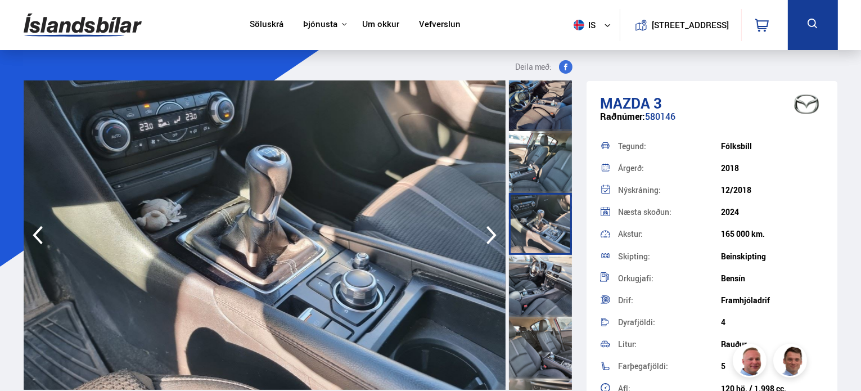
click at [548, 277] on div at bounding box center [540, 286] width 63 height 62
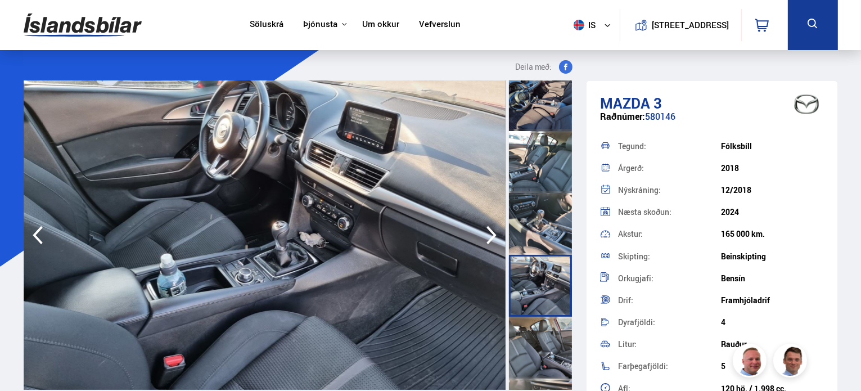
click at [556, 335] on div at bounding box center [540, 348] width 63 height 62
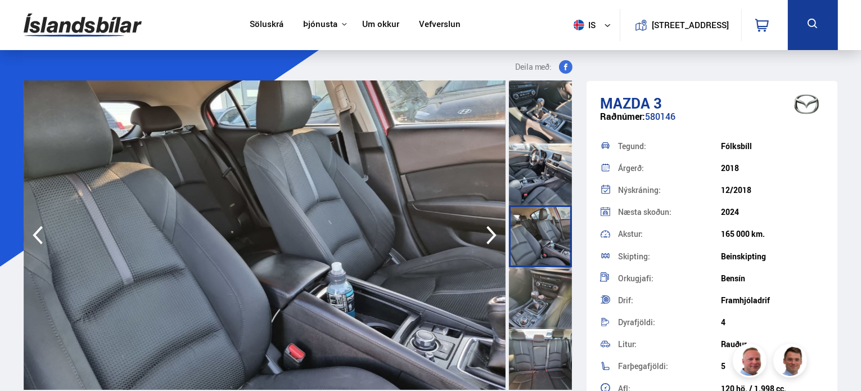
scroll to position [619, 0]
click at [551, 305] on div at bounding box center [540, 297] width 63 height 62
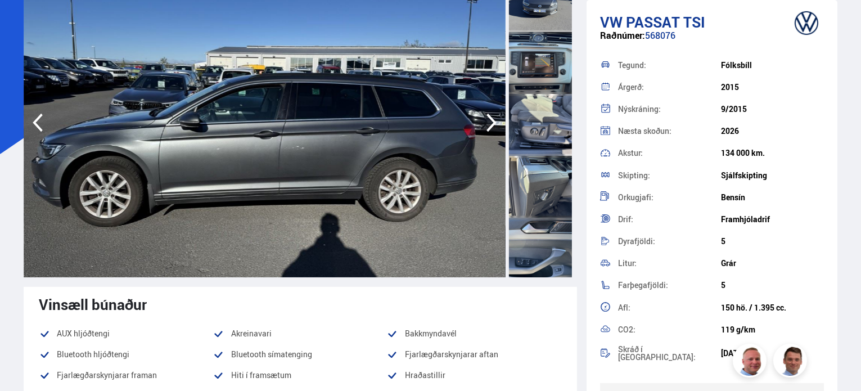
scroll to position [433, 0]
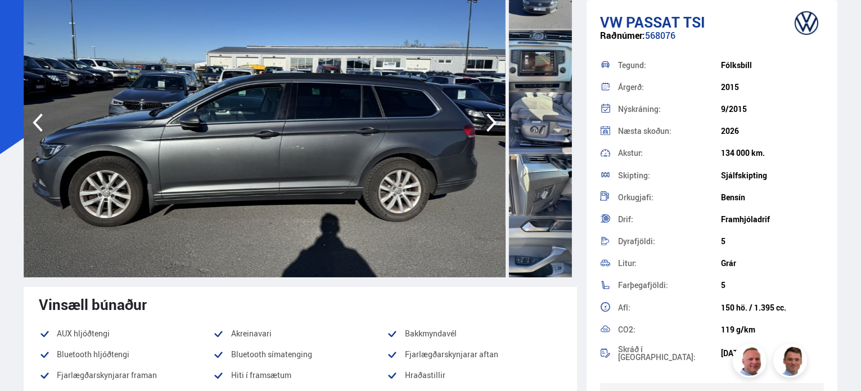
click at [546, 98] on div at bounding box center [540, 123] width 63 height 62
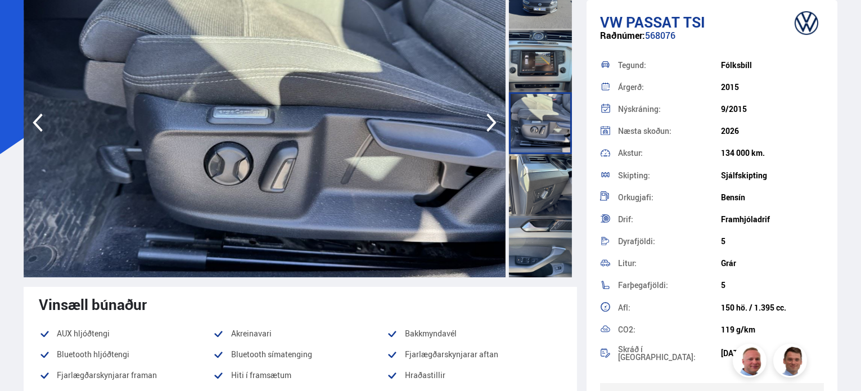
click at [556, 166] on div at bounding box center [540, 185] width 63 height 62
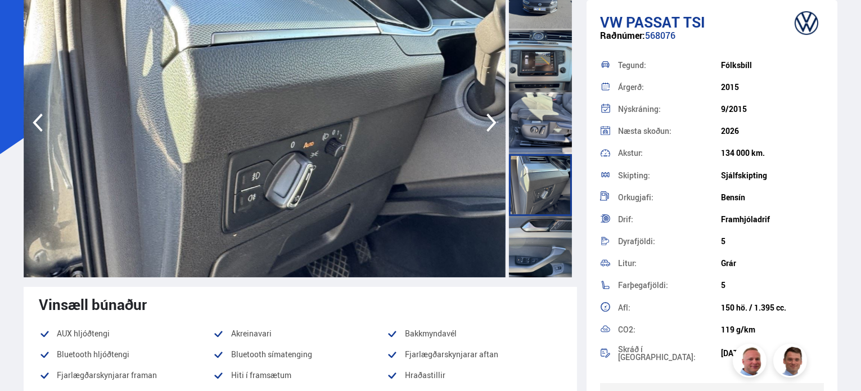
click at [543, 224] on div at bounding box center [540, 247] width 63 height 62
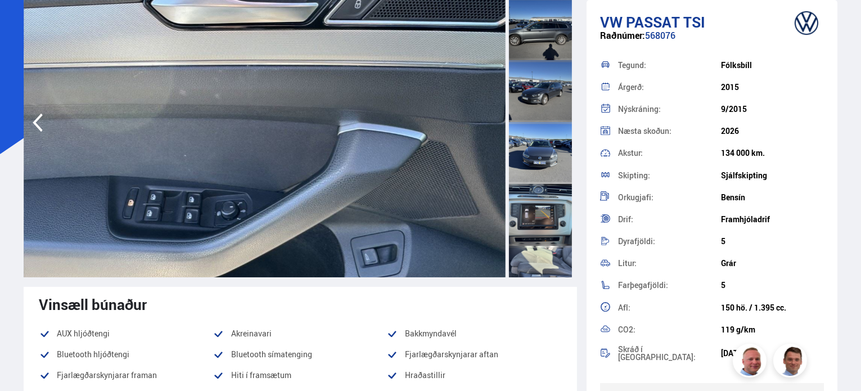
scroll to position [264, 0]
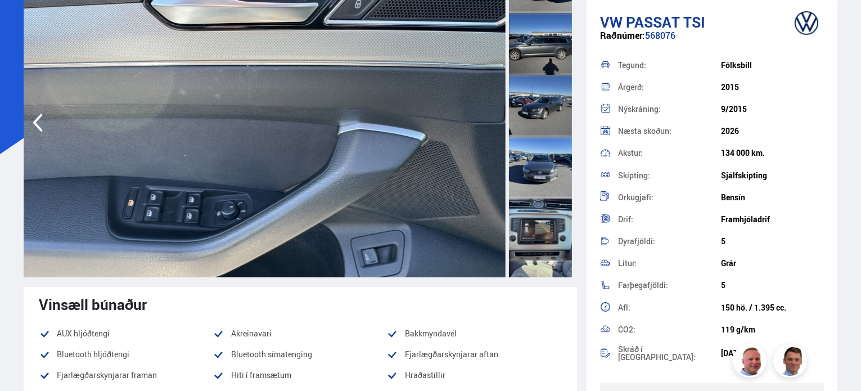
click at [542, 178] on div at bounding box center [540, 168] width 63 height 62
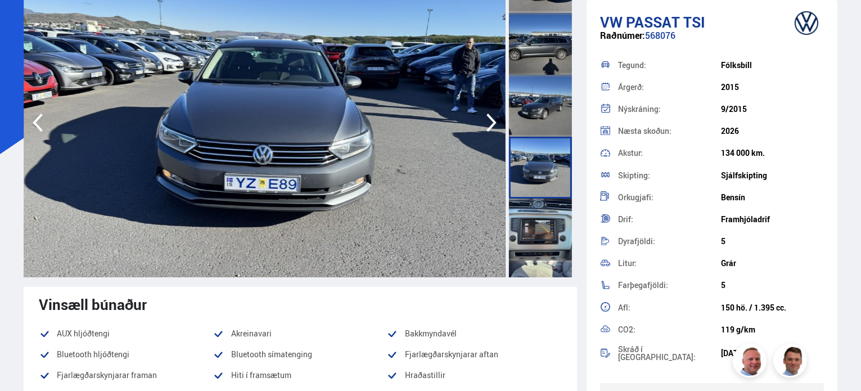
click at [540, 220] on div at bounding box center [540, 230] width 63 height 62
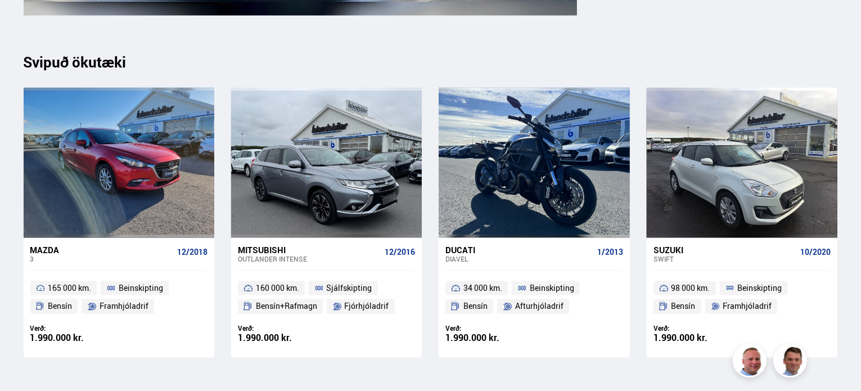
scroll to position [6638, 0]
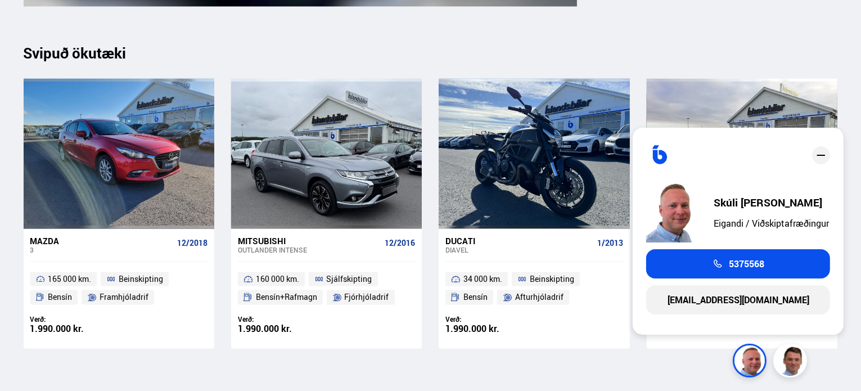
click at [825, 150] on icon "close" at bounding box center [820, 154] width 13 height 13
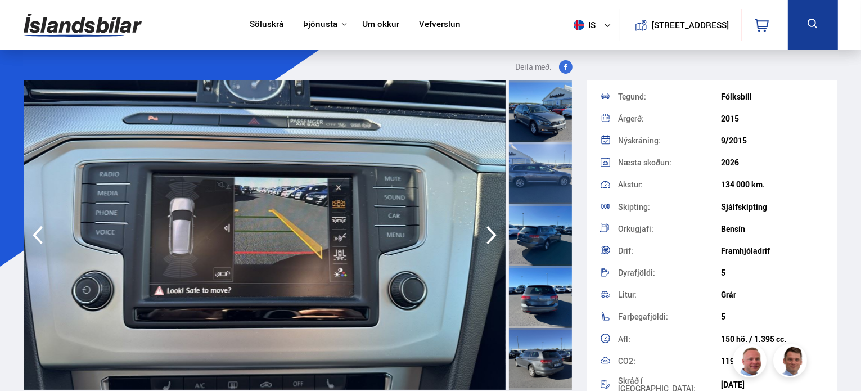
scroll to position [0, 0]
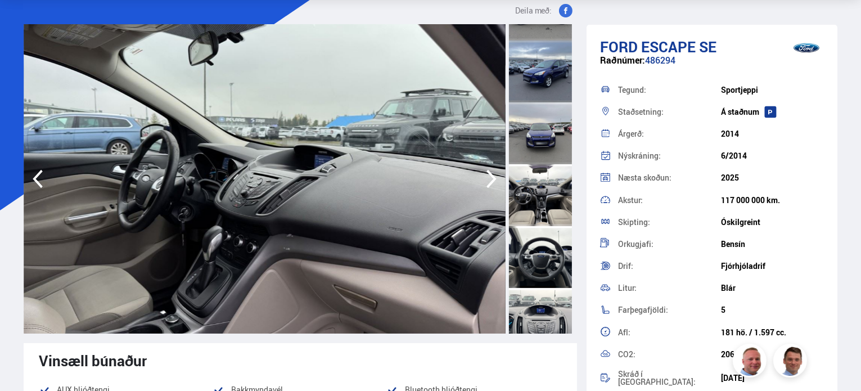
scroll to position [169, 0]
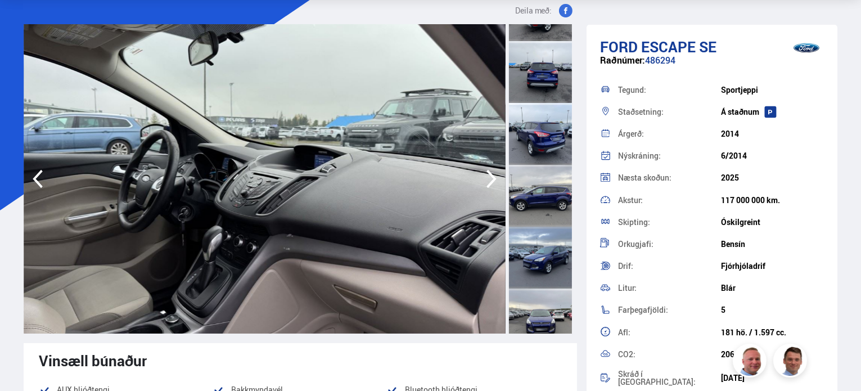
click at [564, 137] on div at bounding box center [540, 134] width 63 height 62
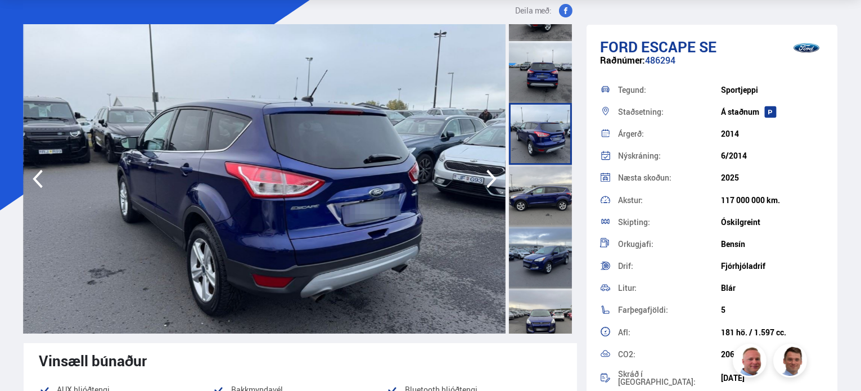
click at [542, 92] on div at bounding box center [540, 72] width 63 height 62
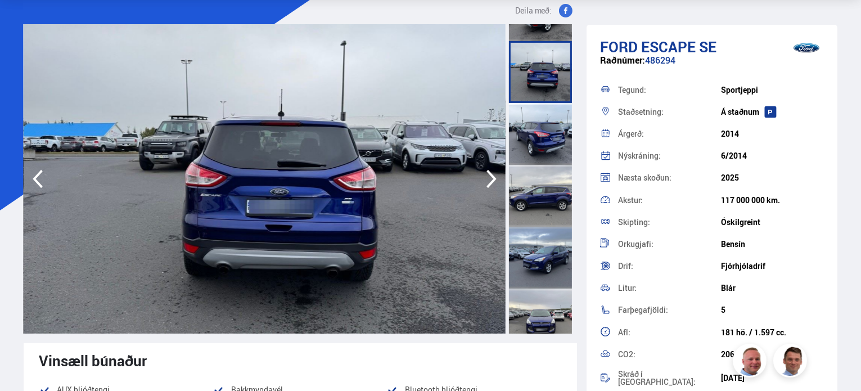
click at [544, 36] on div at bounding box center [540, 10] width 63 height 62
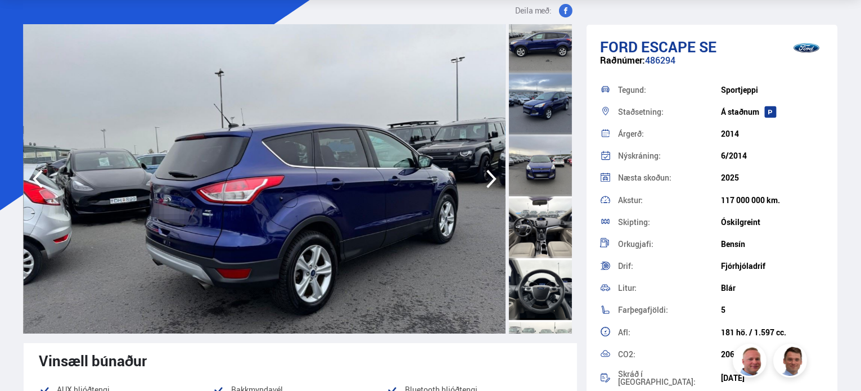
scroll to position [337, 0]
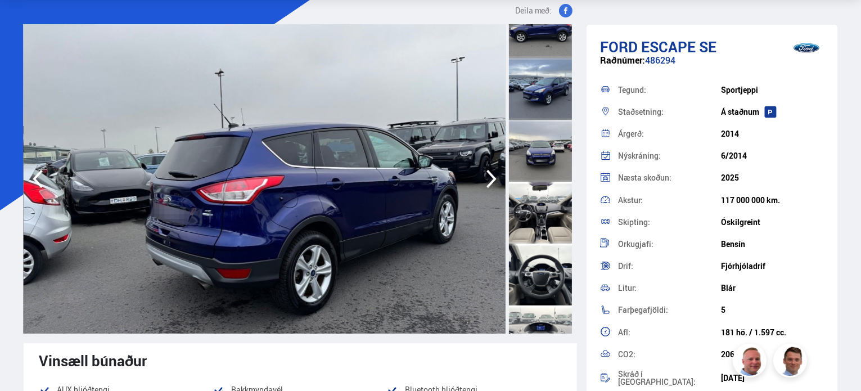
click at [541, 224] on div at bounding box center [540, 213] width 63 height 62
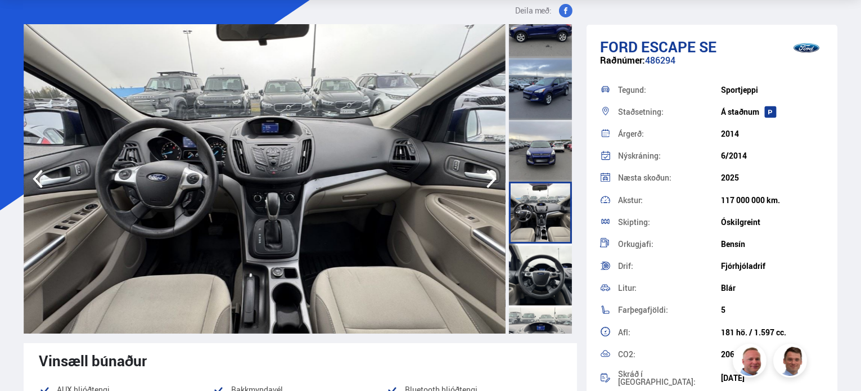
click at [538, 265] on div at bounding box center [540, 275] width 63 height 62
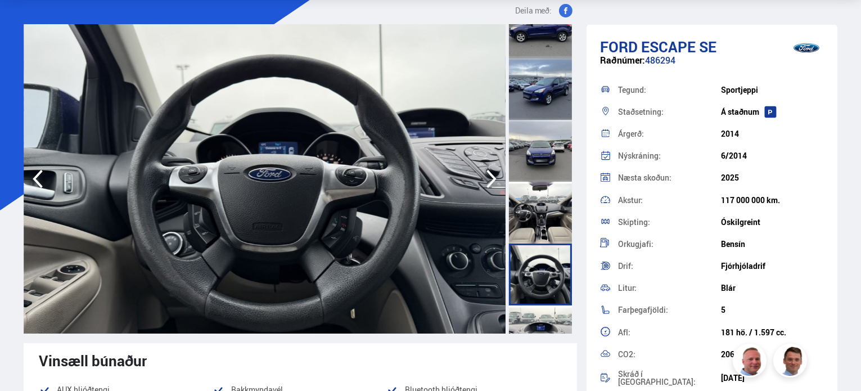
click at [549, 310] on div at bounding box center [540, 336] width 63 height 62
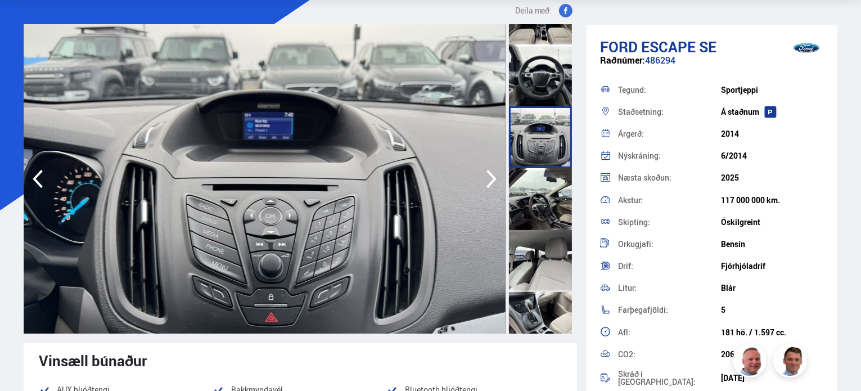
scroll to position [562, 0]
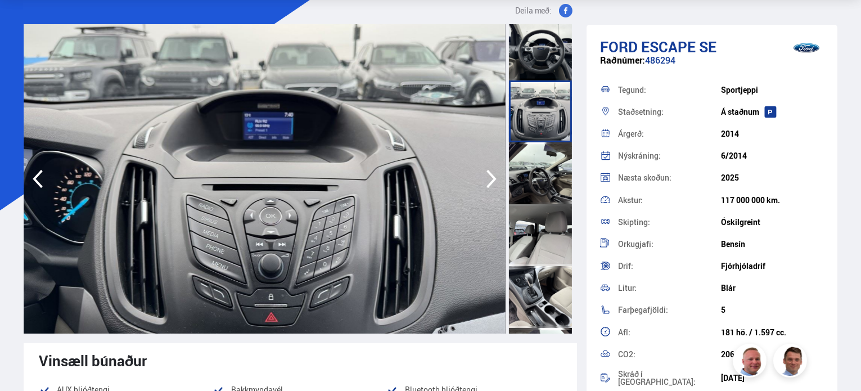
click at [538, 177] on div at bounding box center [540, 173] width 63 height 62
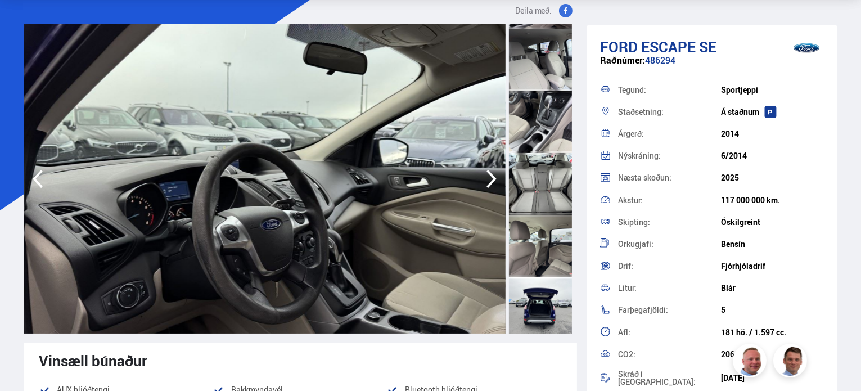
scroll to position [956, 0]
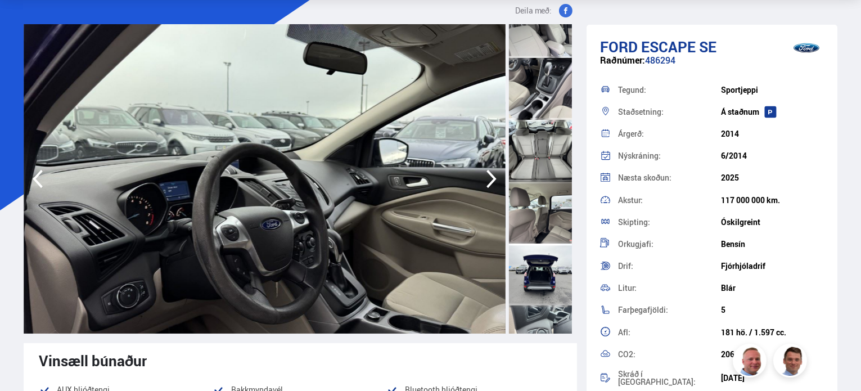
click at [539, 137] on div at bounding box center [540, 151] width 63 height 62
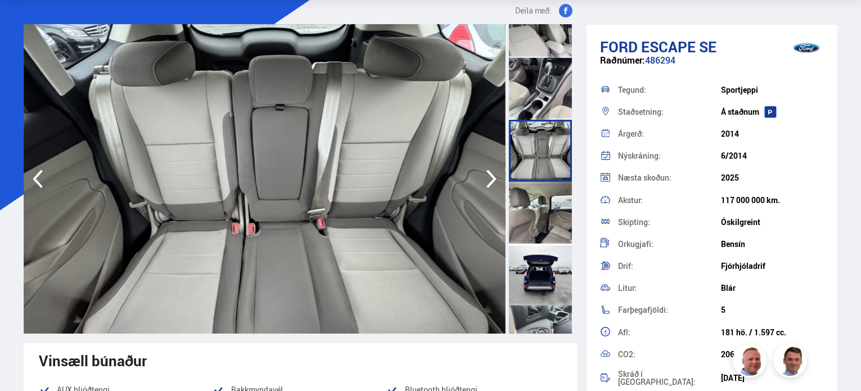
click at [548, 186] on div at bounding box center [540, 213] width 63 height 62
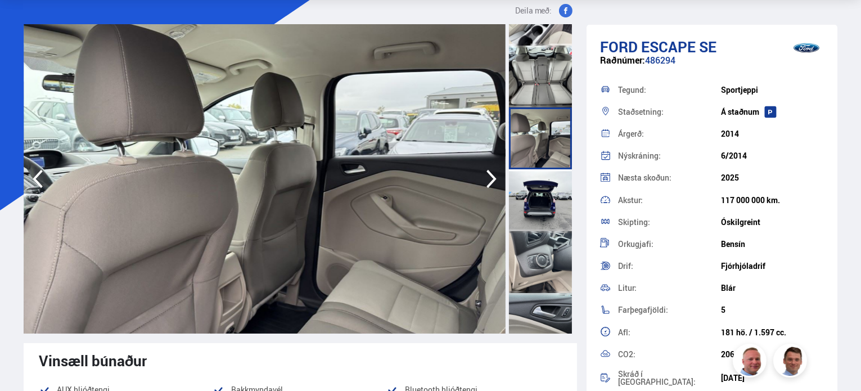
scroll to position [1069, 0]
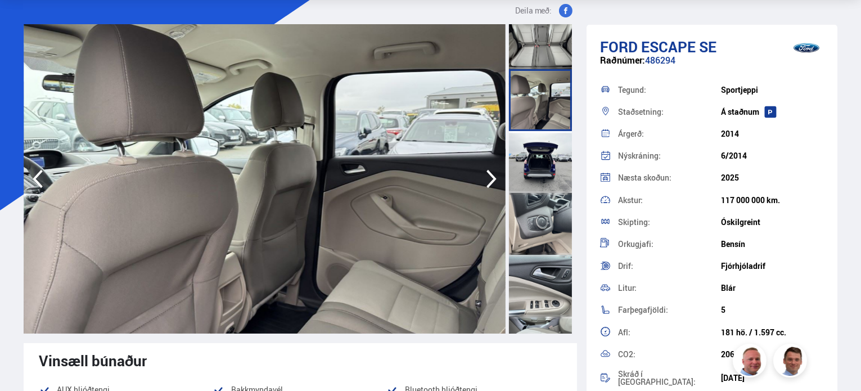
click at [547, 206] on div at bounding box center [540, 224] width 63 height 62
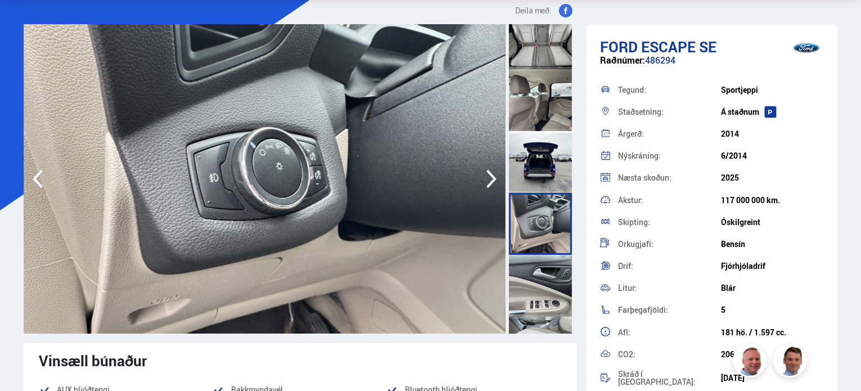
click at [540, 138] on div at bounding box center [540, 162] width 63 height 62
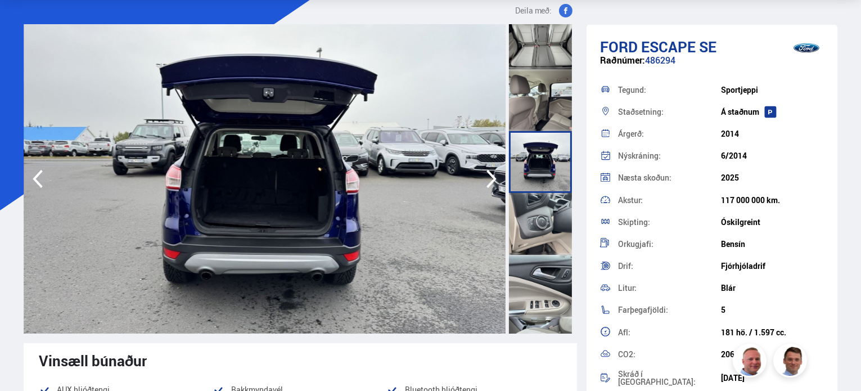
click at [263, 99] on img at bounding box center [265, 178] width 482 height 309
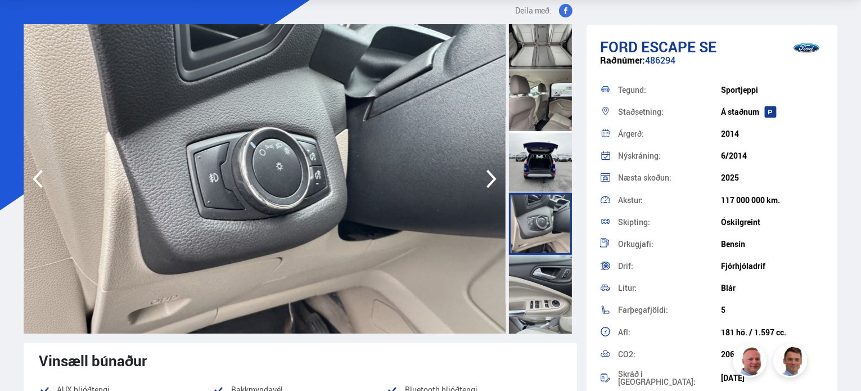
click at [560, 133] on div at bounding box center [540, 162] width 63 height 62
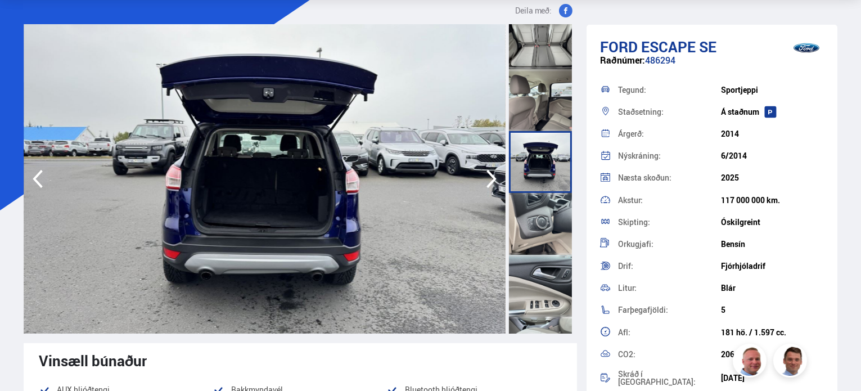
click at [550, 267] on div at bounding box center [540, 286] width 63 height 62
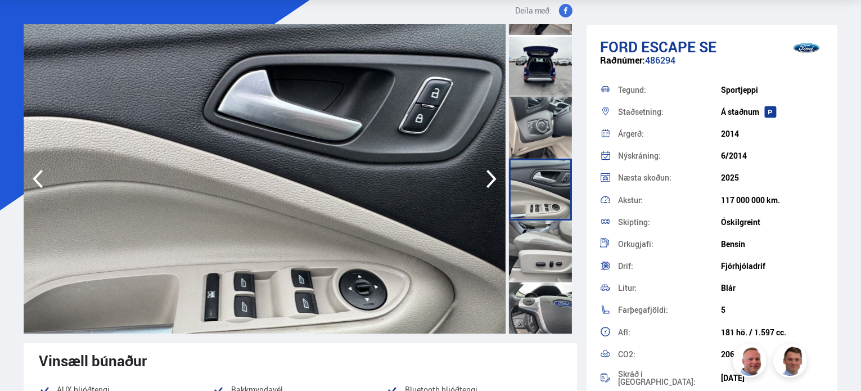
scroll to position [1181, 0]
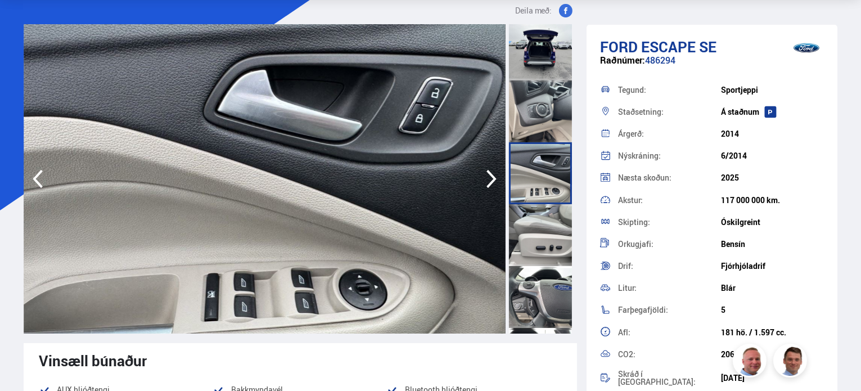
click at [545, 222] on div at bounding box center [540, 235] width 63 height 62
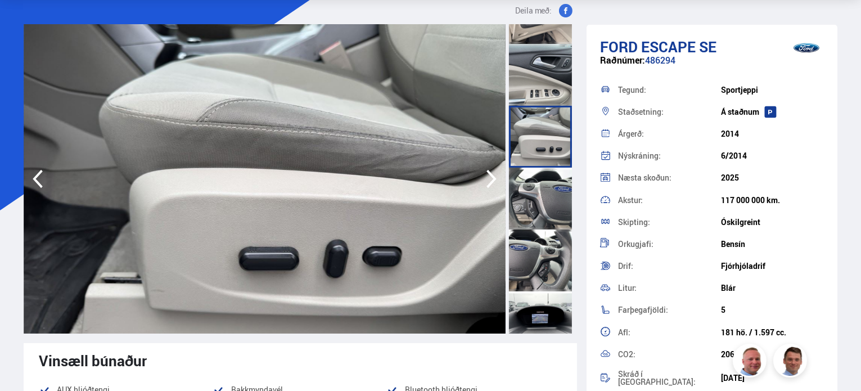
scroll to position [1294, 0]
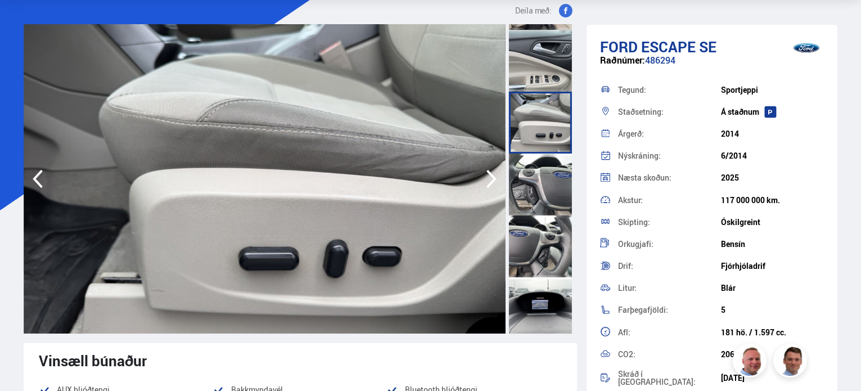
click at [542, 201] on div at bounding box center [540, 185] width 63 height 62
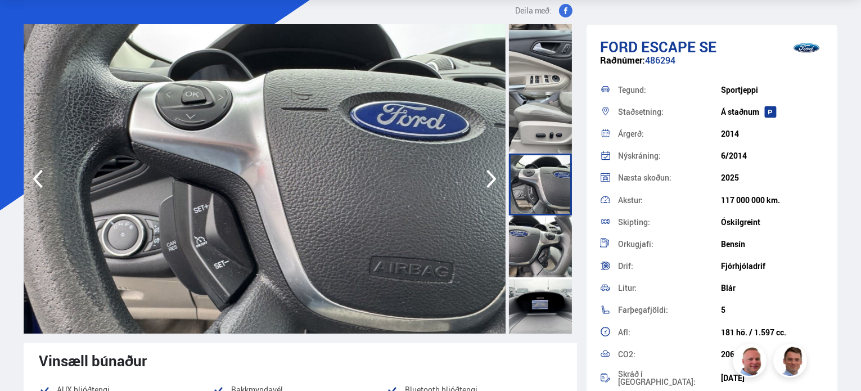
click at [522, 254] on div at bounding box center [540, 246] width 63 height 62
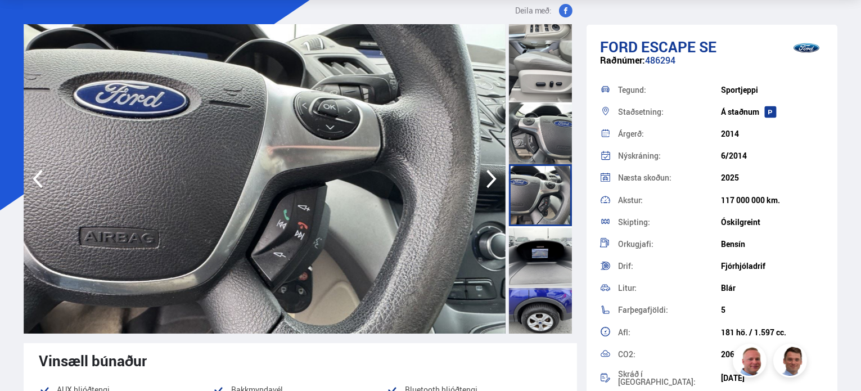
scroll to position [1350, 0]
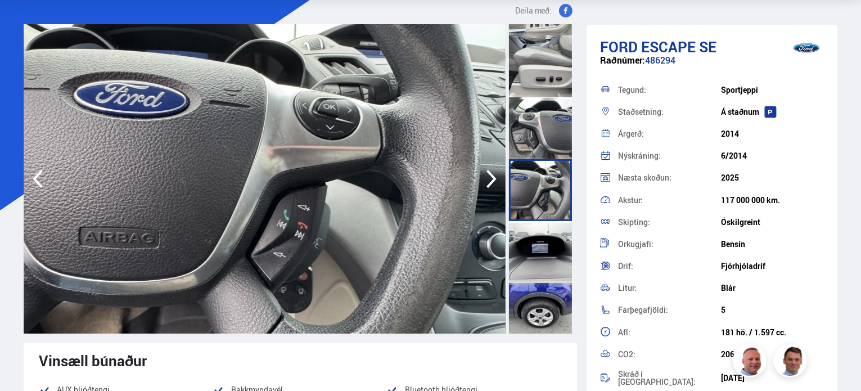
click at [549, 250] on div at bounding box center [540, 252] width 63 height 62
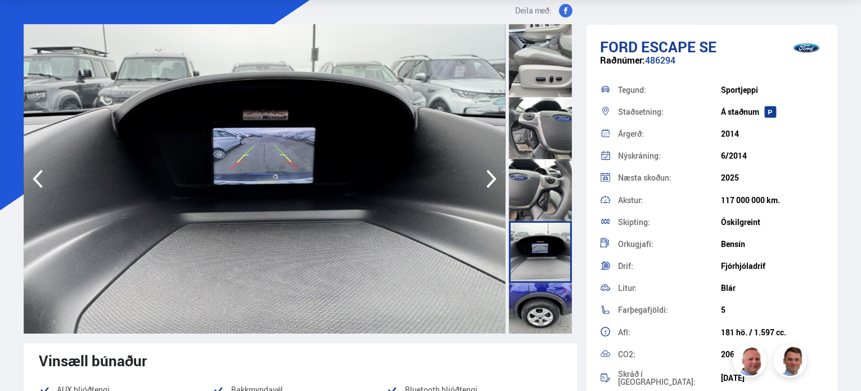
click at [542, 292] on div at bounding box center [540, 314] width 63 height 62
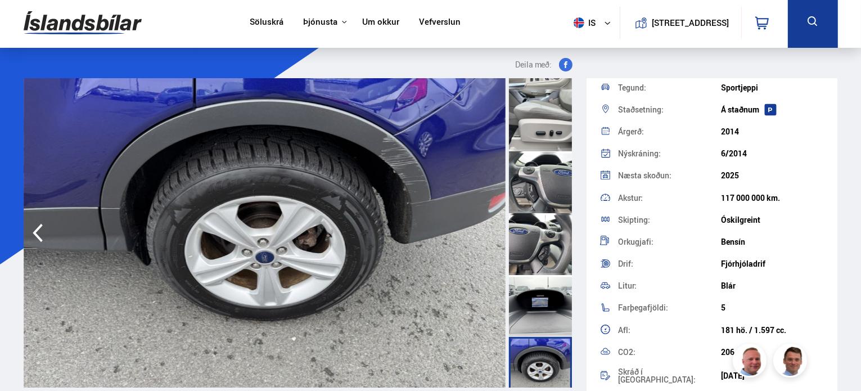
scroll to position [0, 0]
